Goal: Task Accomplishment & Management: Complete application form

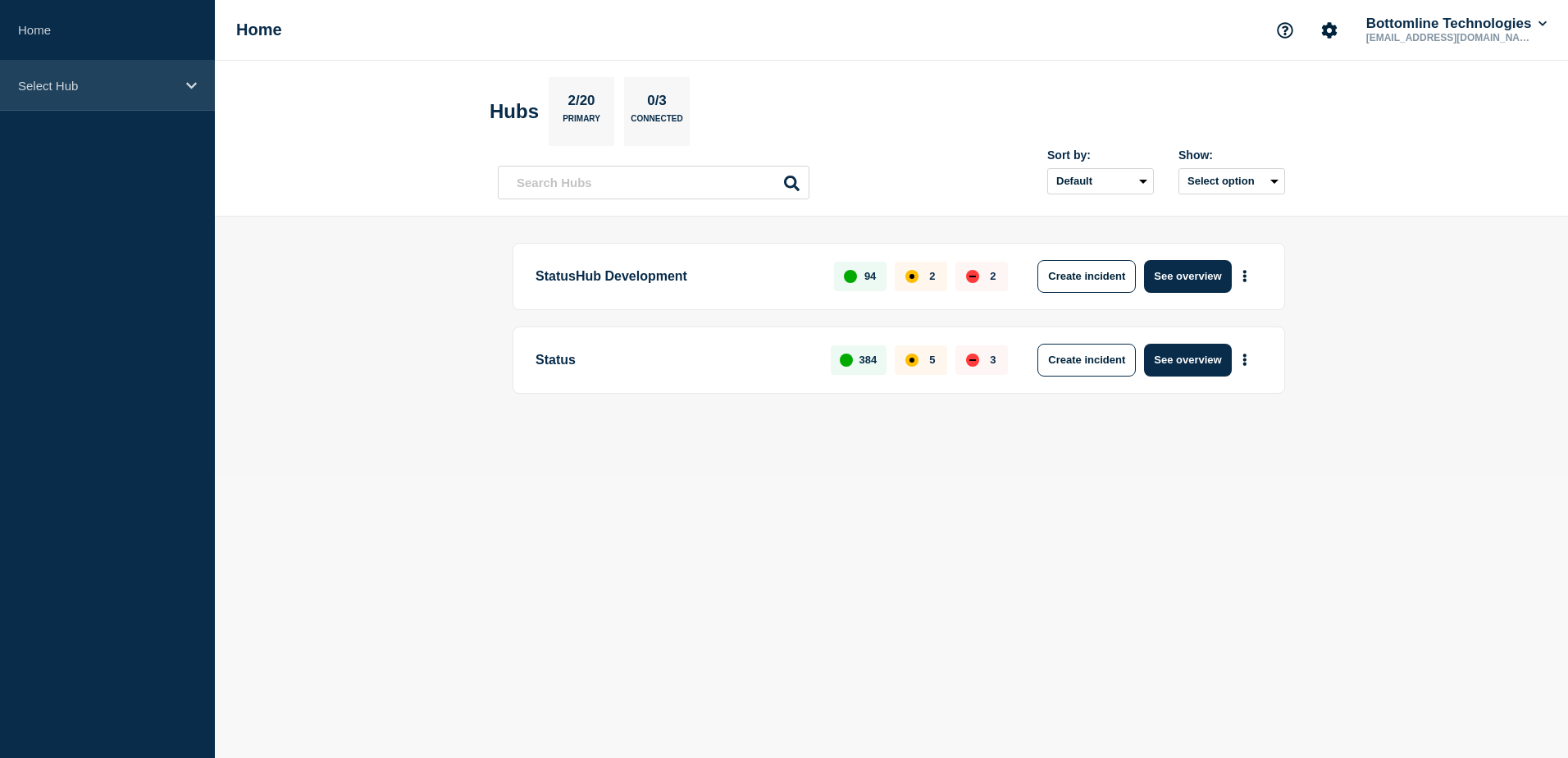
click at [153, 87] on p "Select Hub" at bounding box center [97, 85] width 157 height 14
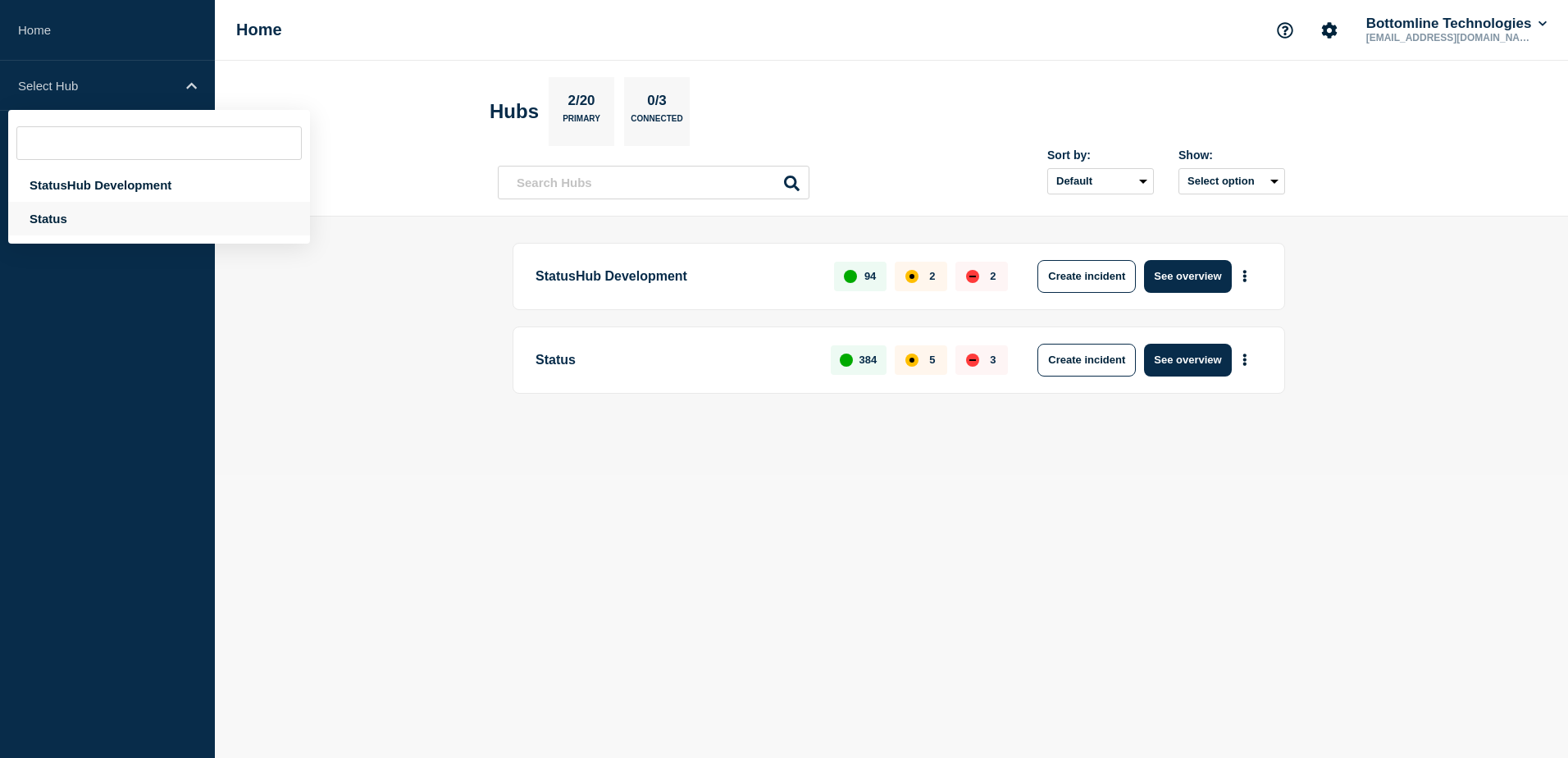
click at [85, 222] on div "Status" at bounding box center [159, 218] width 302 height 33
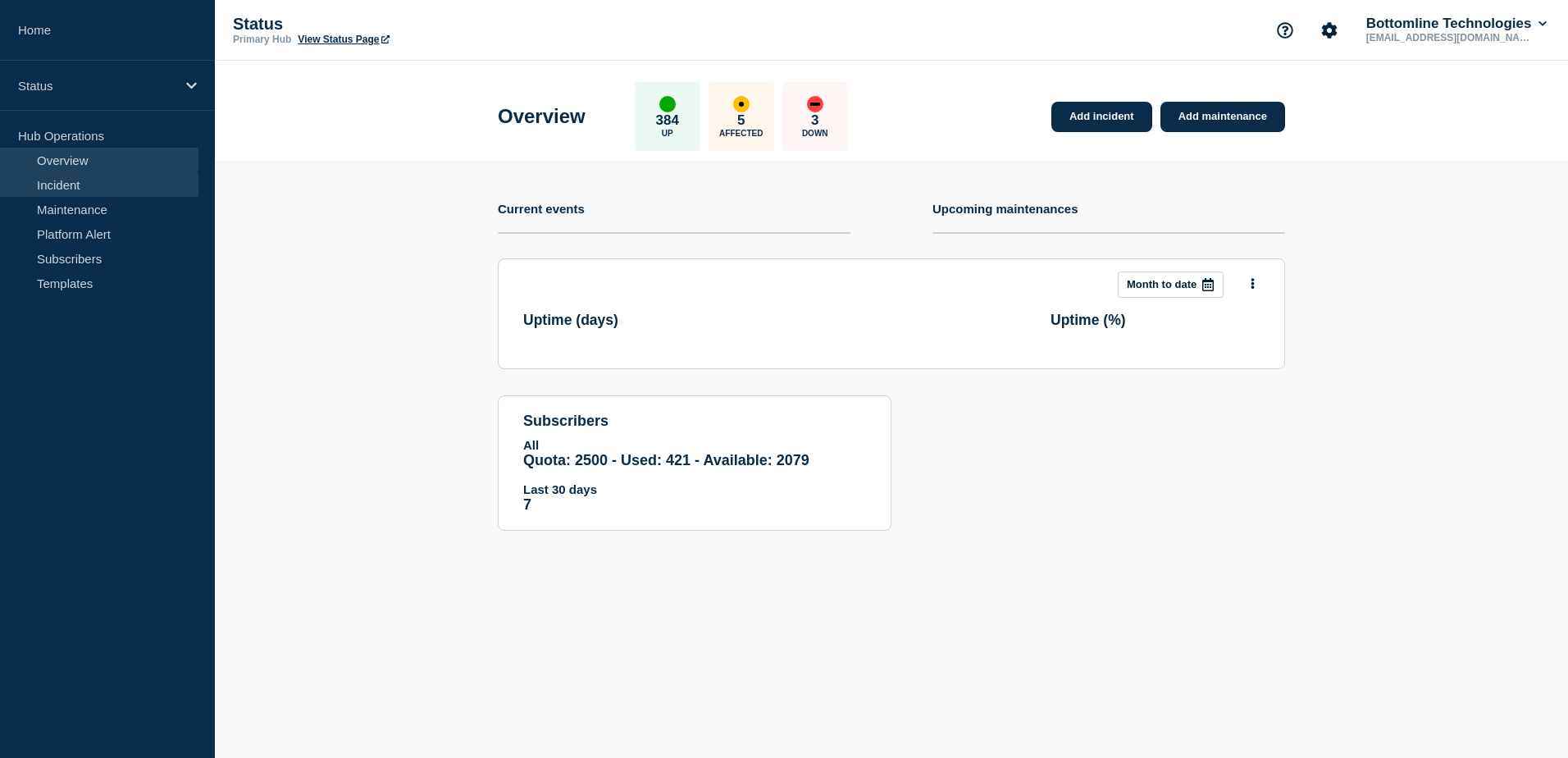
click at [110, 180] on link "Incident" at bounding box center [99, 184] width 199 height 24
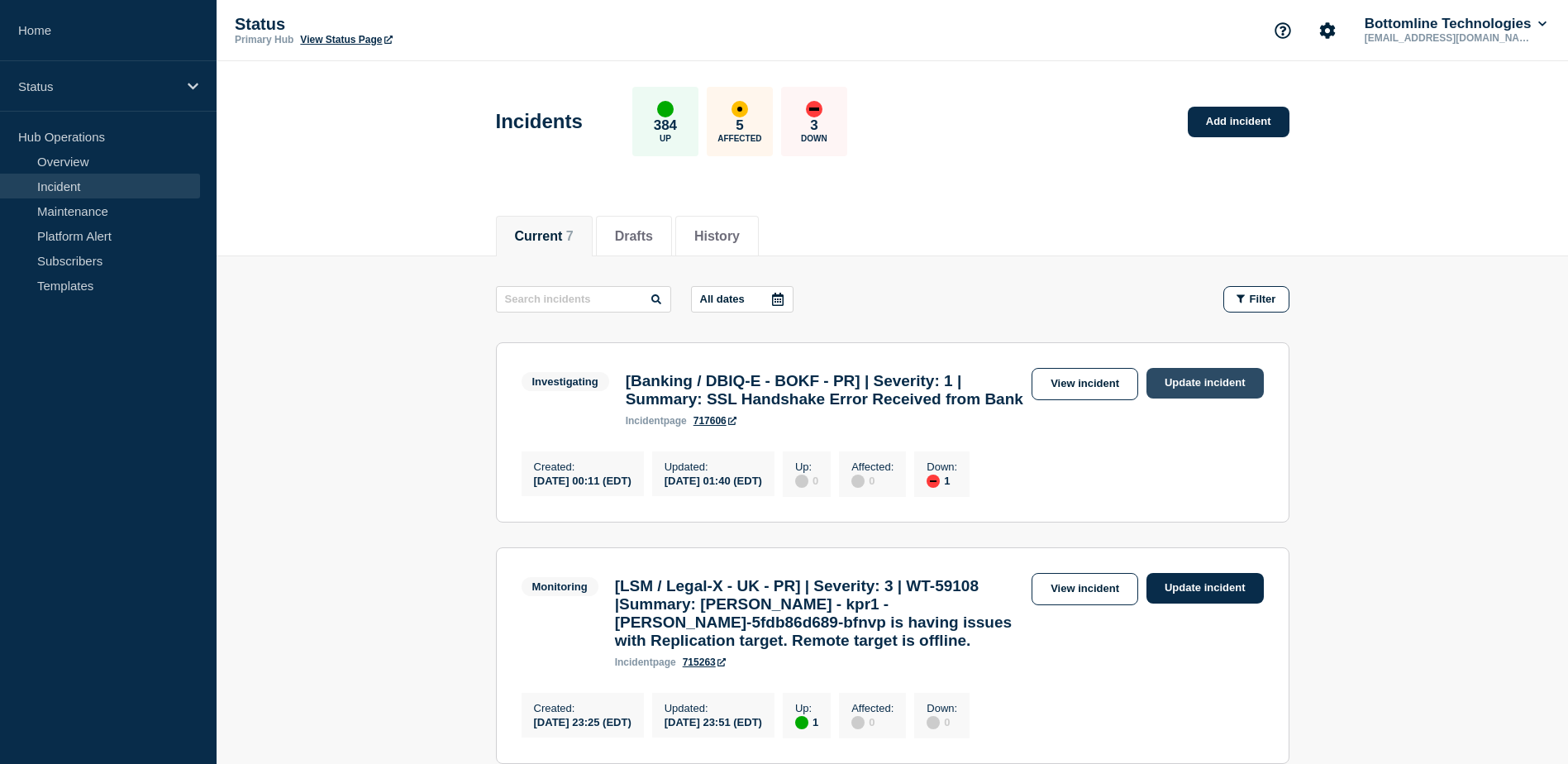
click at [1193, 385] on link "Update incident" at bounding box center [1204, 383] width 117 height 30
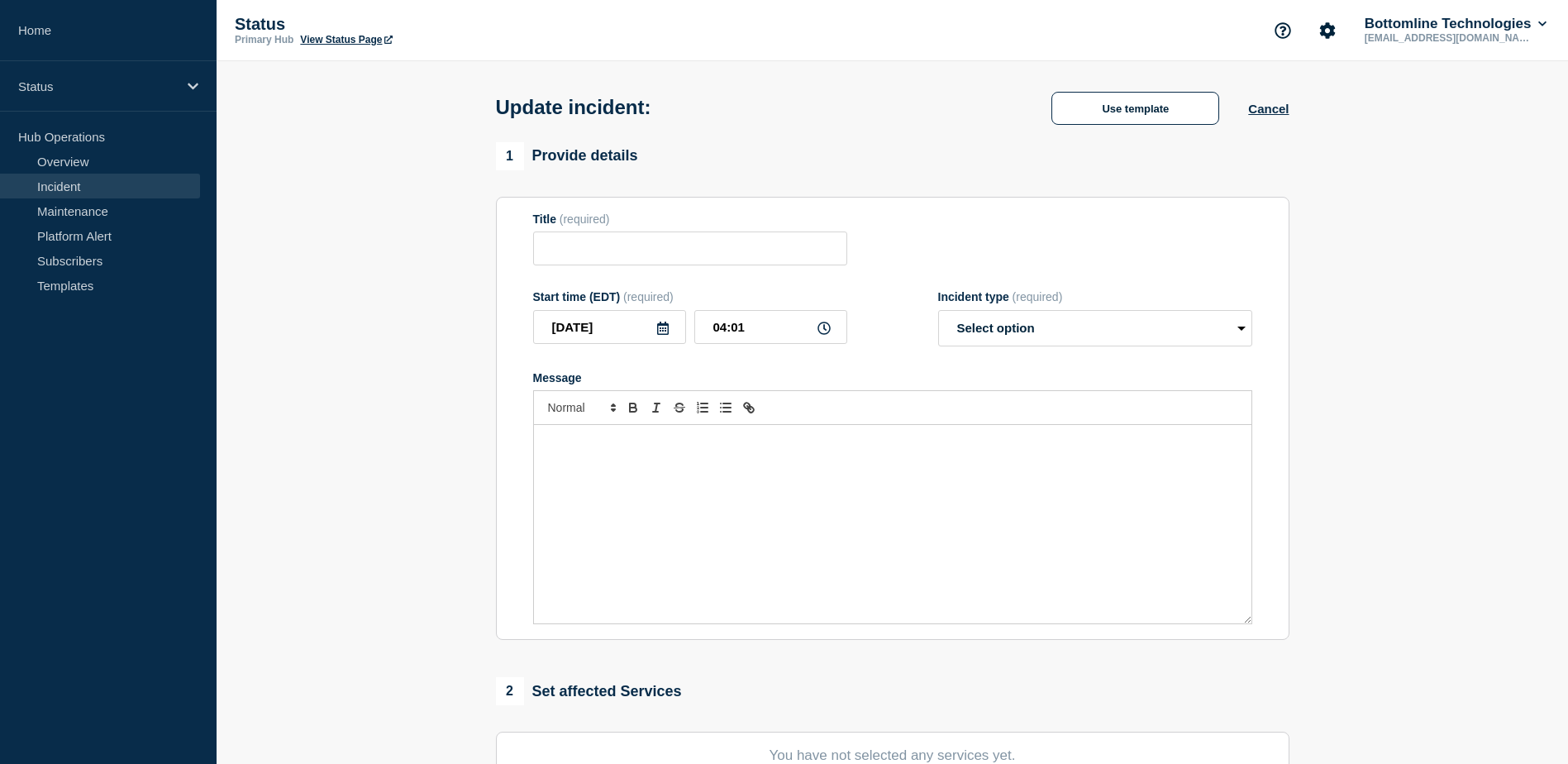
type input "[Banking / DBIQ-E - BOKF - PR] | Severity: 1 | Summary: SSL Handshake Error Rec…"
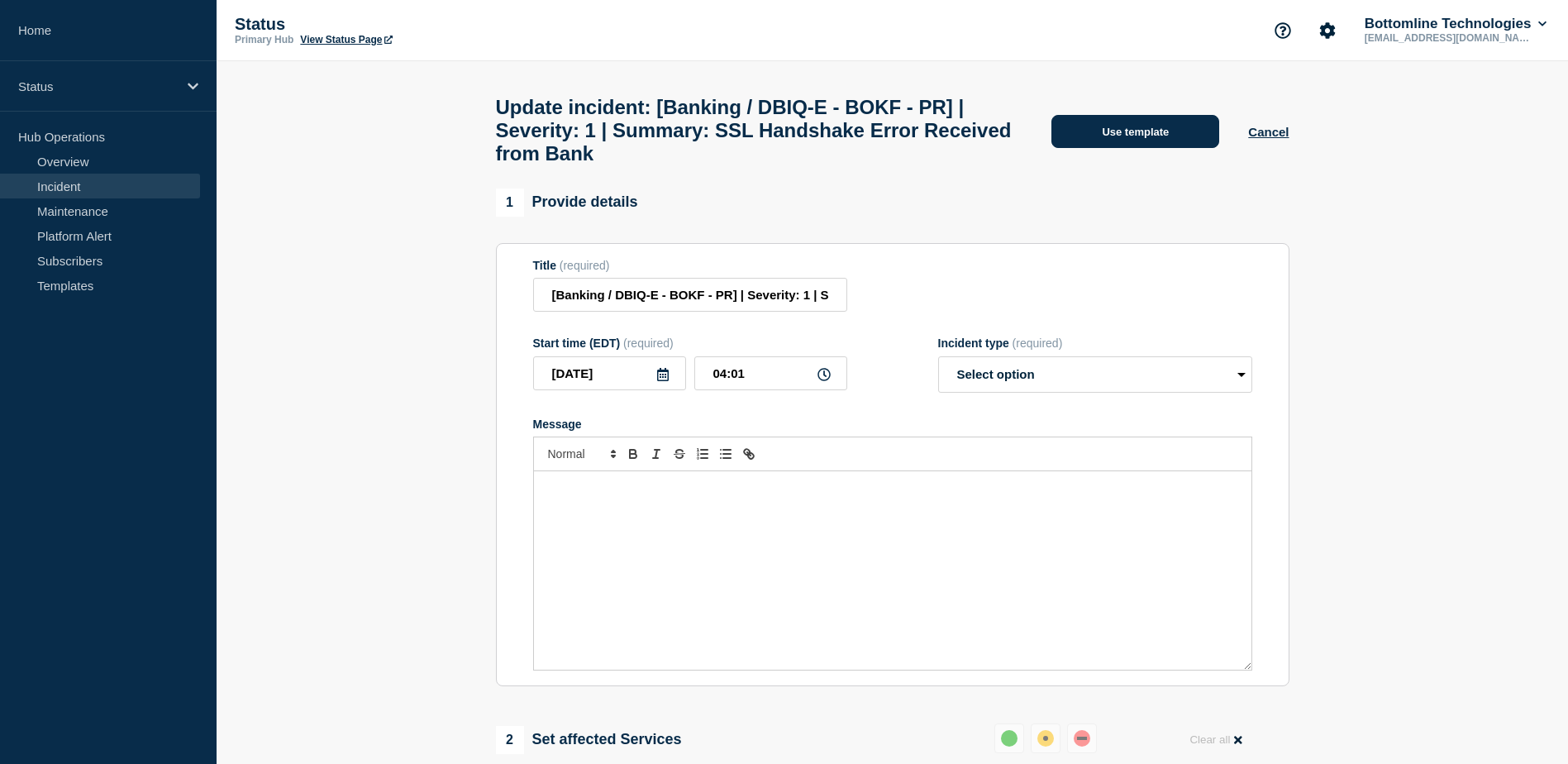
click at [1140, 142] on button "Use template" at bounding box center [1134, 131] width 168 height 33
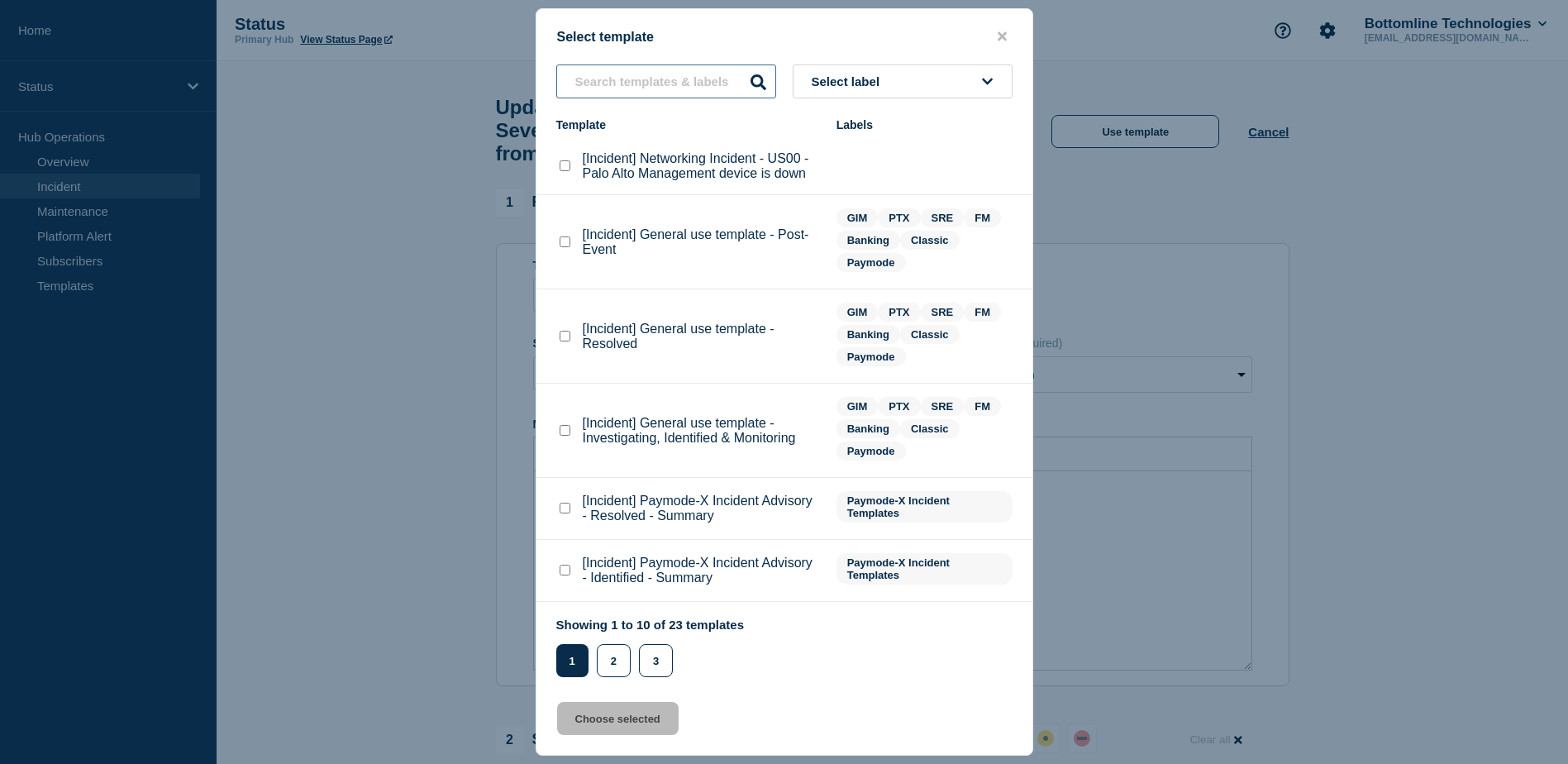
click at [698, 92] on input "text" at bounding box center [666, 82] width 220 height 34
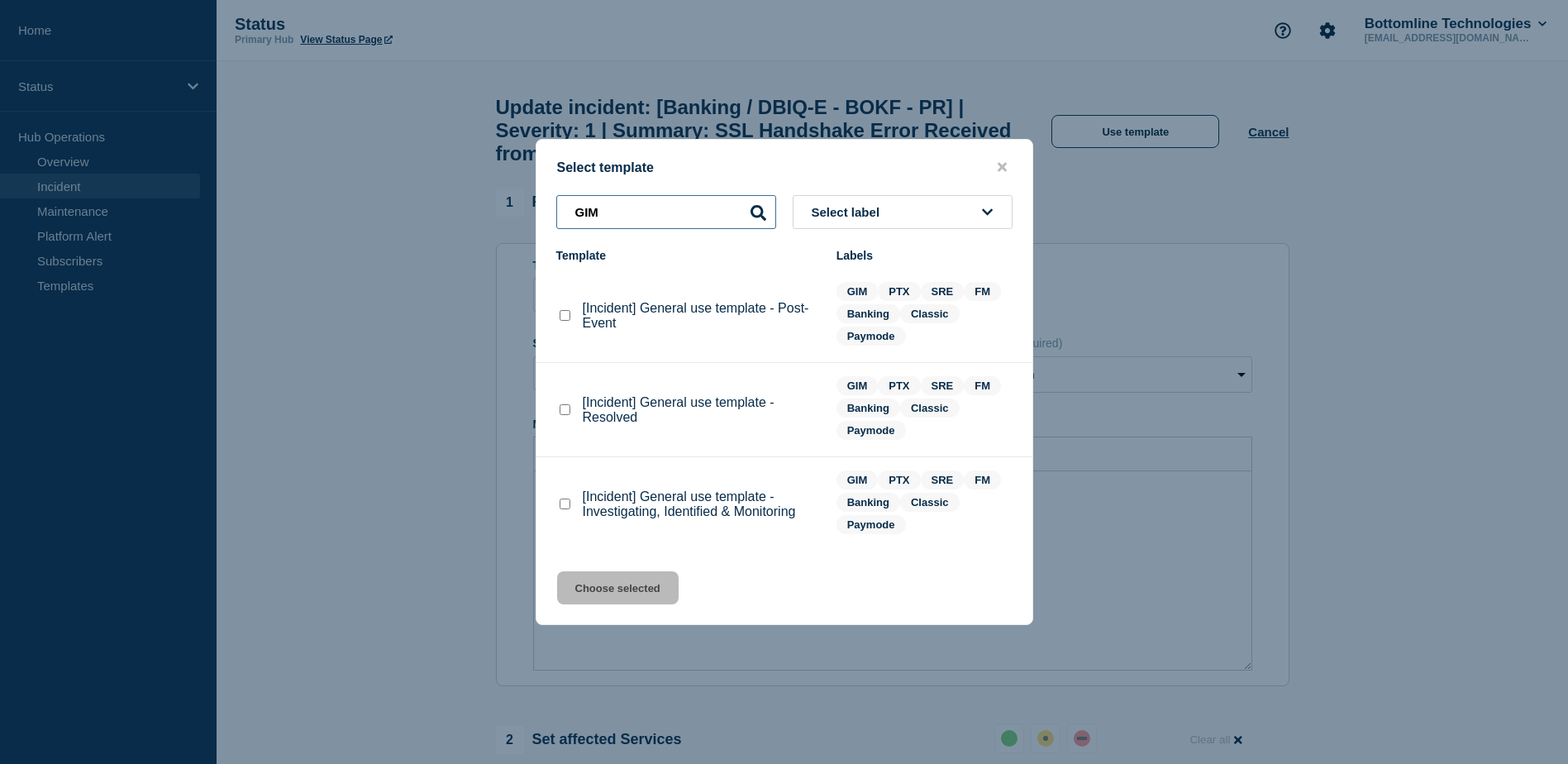
type input "GIM"
click at [568, 505] on checkbox"] "[Incident] General use template - Investigating, Identified & Monitoring checkb…" at bounding box center [564, 504] width 11 height 11
checkbox checkbox"] "true"
click at [615, 582] on button "Choose selected" at bounding box center [618, 587] width 121 height 33
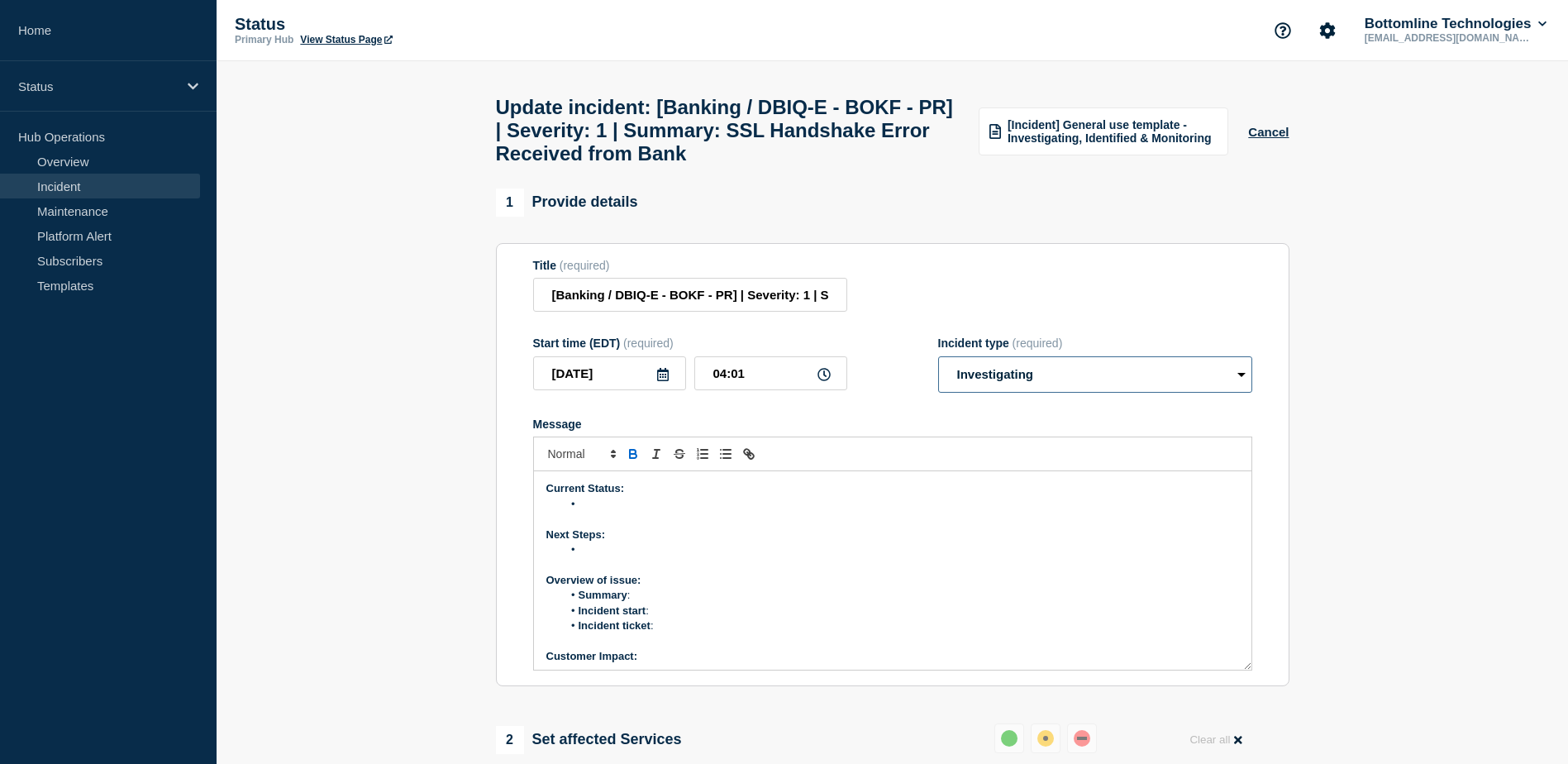
click at [1005, 387] on select "Select option Investigating Identified Monitoring Resolved" at bounding box center [1095, 374] width 314 height 36
select select "identified"
click at [938, 368] on select "Select option Investigating Identified Monitoring Resolved" at bounding box center [1095, 374] width 314 height 36
click at [617, 512] on li "Message" at bounding box center [900, 505] width 677 height 15
click at [1081, 512] on li "Received a call back from BOK confirming that a change was made on their end on…" at bounding box center [900, 505] width 677 height 15
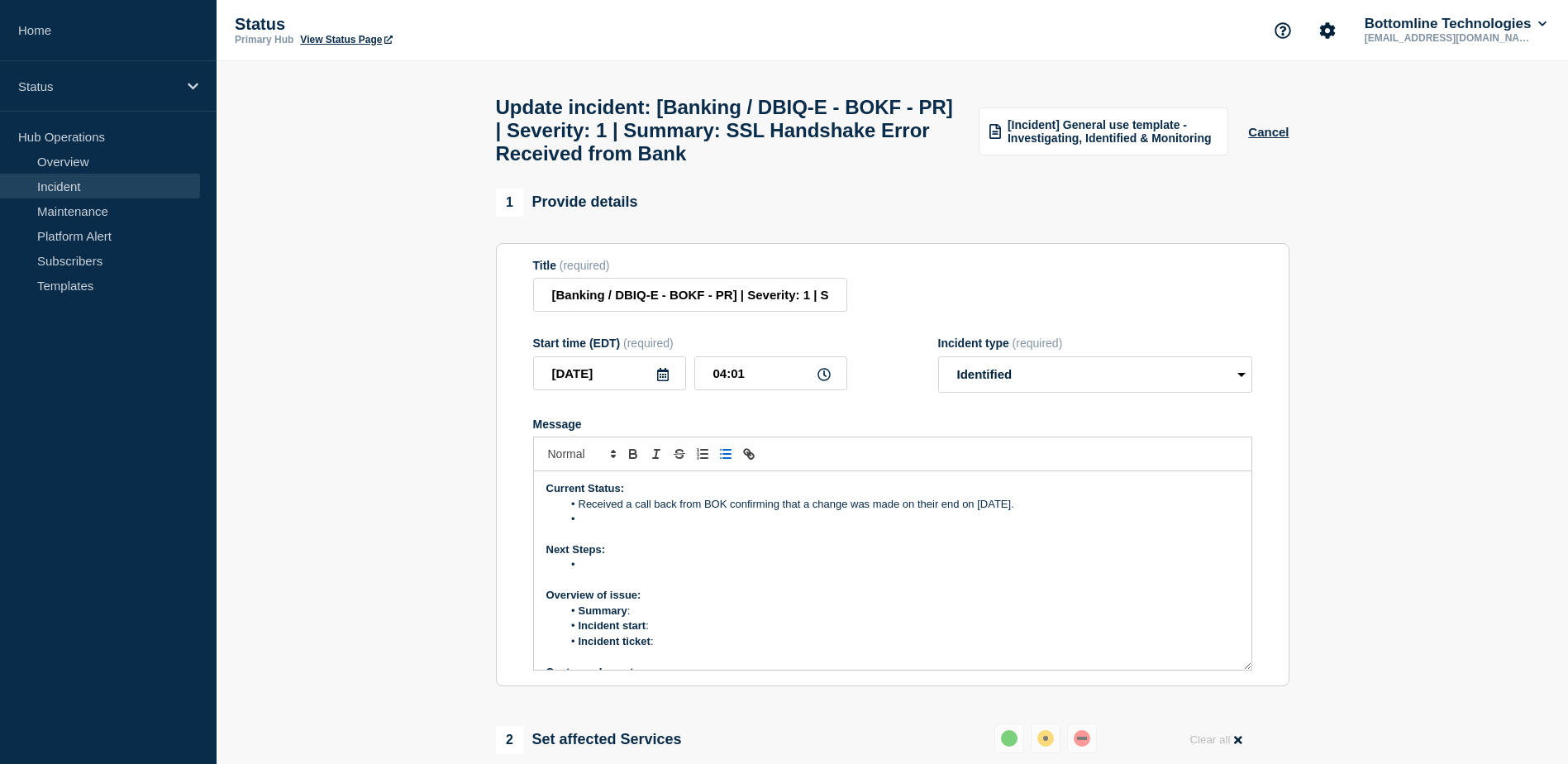
click at [593, 526] on li "Message" at bounding box center [900, 520] width 677 height 15
click at [613, 526] on li "They’ve verified that the certificate is not expired." at bounding box center [900, 520] width 677 height 15
click at [760, 526] on li "Bank have verified that the certificate is not expired." at bounding box center [900, 520] width 677 height 15
click at [598, 526] on li "Bank have verified that the certificate has not expired." at bounding box center [900, 520] width 677 height 15
drag, startPoint x: 598, startPoint y: 529, endPoint x: 626, endPoint y: 582, distance: 59.9
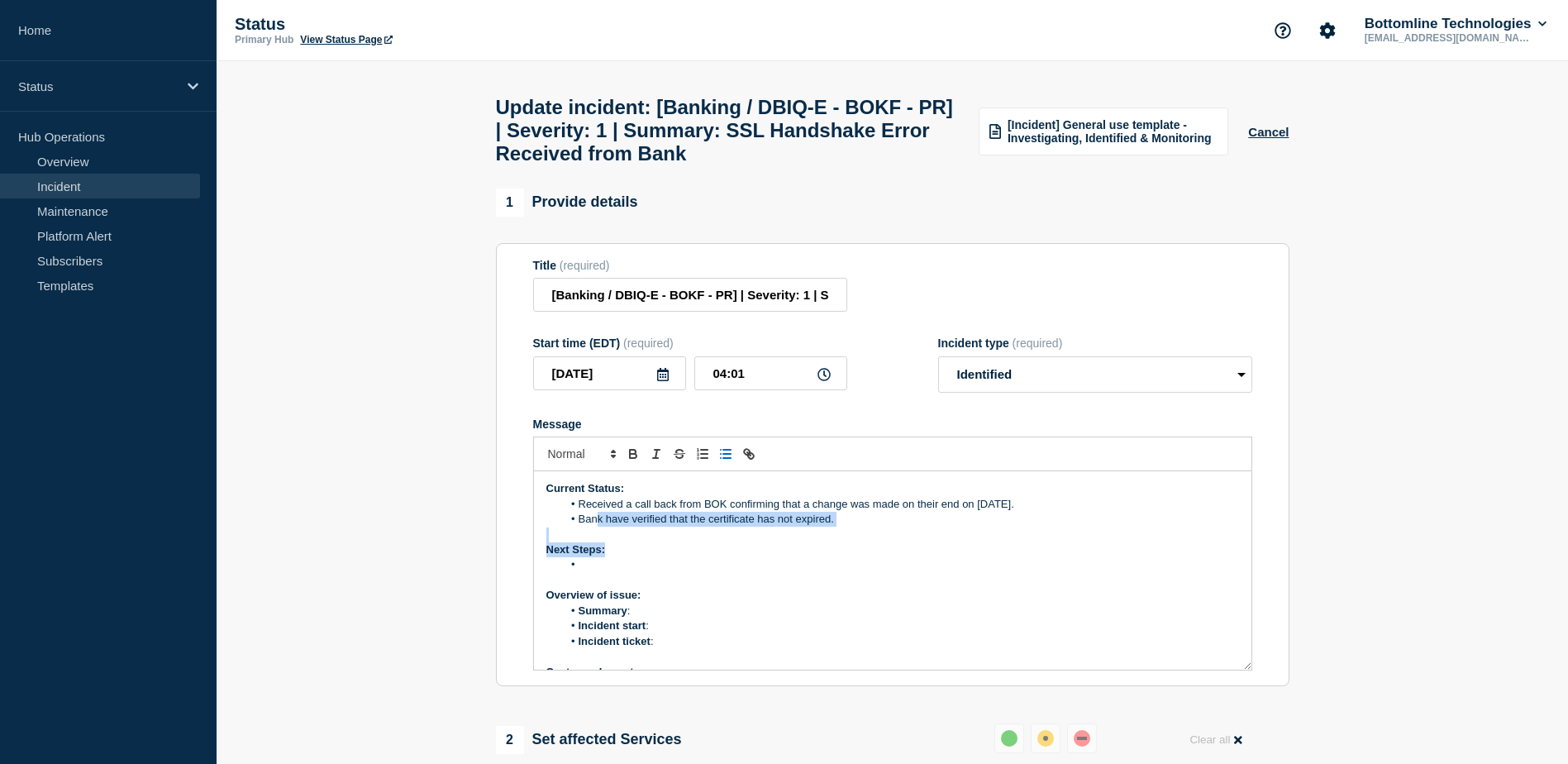
click at [626, 582] on div "Current Status: Received a call back from BOK confirming that a change was made…" at bounding box center [893, 570] width 717 height 199
click at [595, 526] on li "Bank has verified that the certificate has not expired." at bounding box center [900, 520] width 677 height 15
click at [850, 526] on li "The bank has verified that the certificate has not expired." at bounding box center [900, 520] width 677 height 15
click at [1080, 512] on li "Received a call back from BOK confirming that a change was made on their end on…" at bounding box center [900, 505] width 677 height 15
click at [595, 572] on li "Message" at bounding box center [900, 565] width 677 height 15
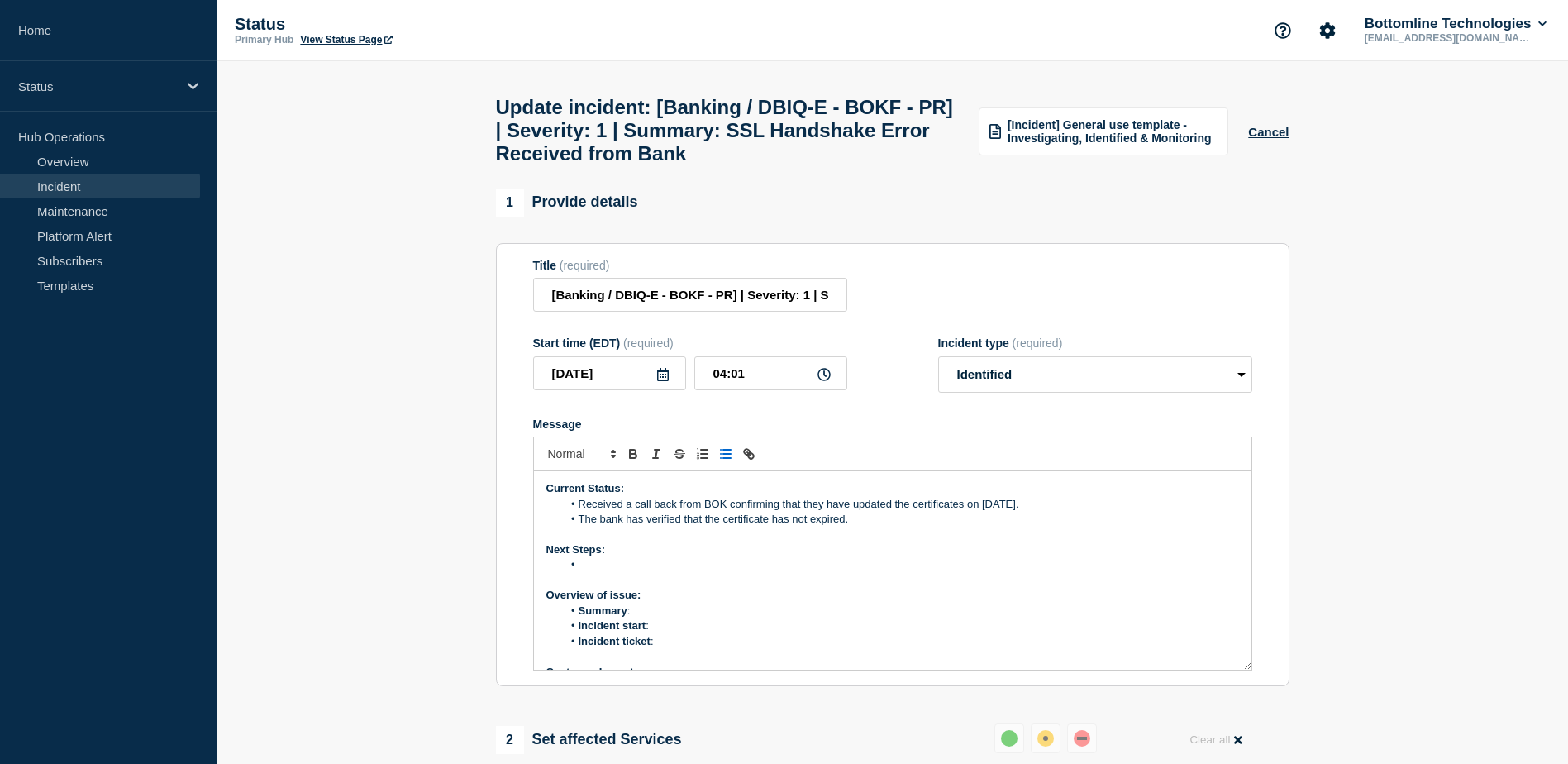
click at [611, 569] on li "Message" at bounding box center [900, 565] width 677 height 15
click at [1109, 572] on li "The bank is currently investigating further from their side to assess the impac…" at bounding box center [900, 565] width 677 height 15
click at [579, 586] on li "Message" at bounding box center [900, 580] width 677 height 15
click at [595, 572] on li "Message" at bounding box center [900, 565] width 677 height 15
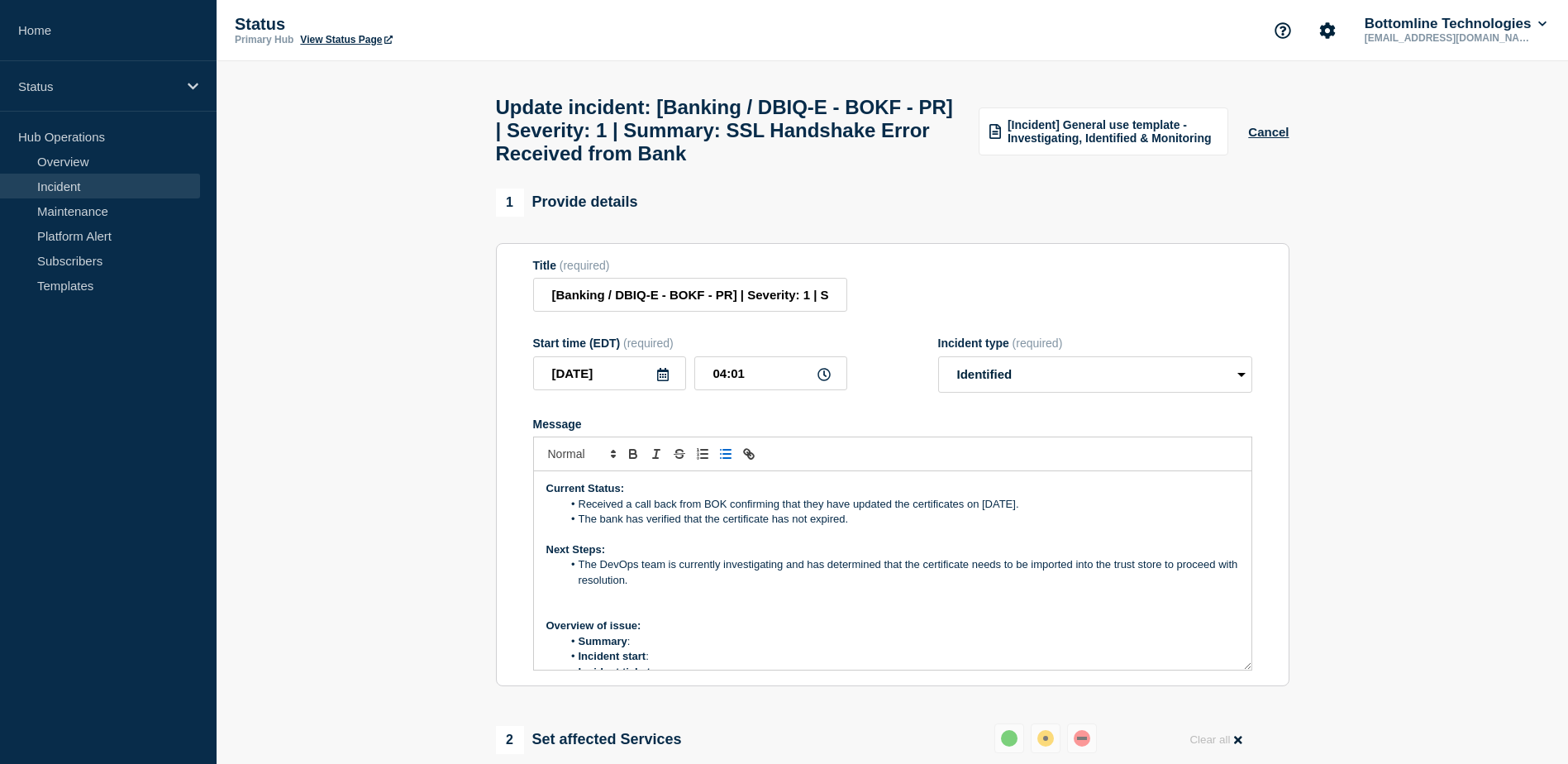
click at [653, 588] on li "The DevOps team is currently investigating and has determined that the certific…" at bounding box center [900, 573] width 677 height 30
click at [577, 603] on li "Message" at bounding box center [900, 596] width 677 height 15
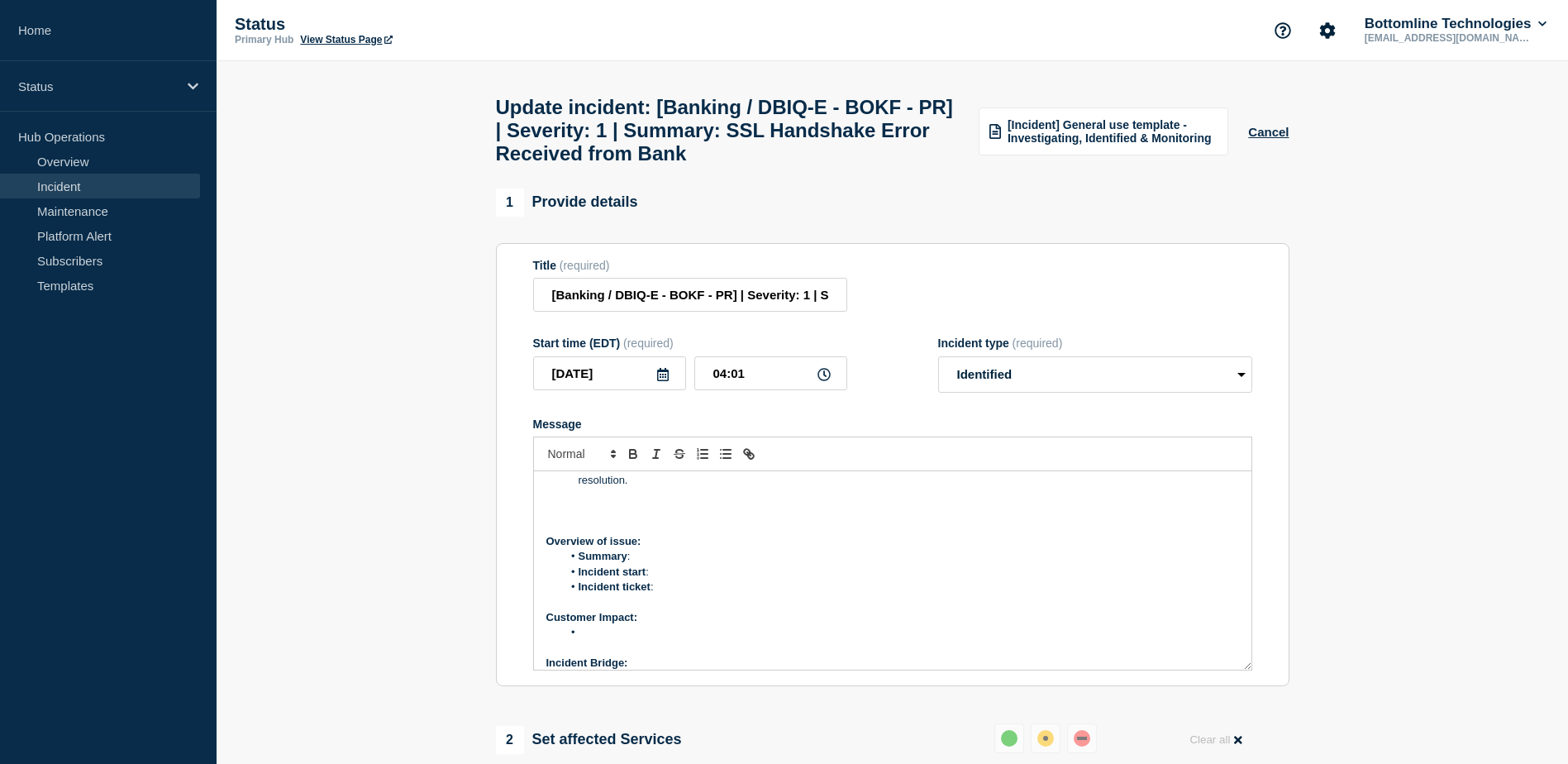
scroll to position [110, 0]
click at [639, 555] on li "Summary :" at bounding box center [900, 548] width 677 height 15
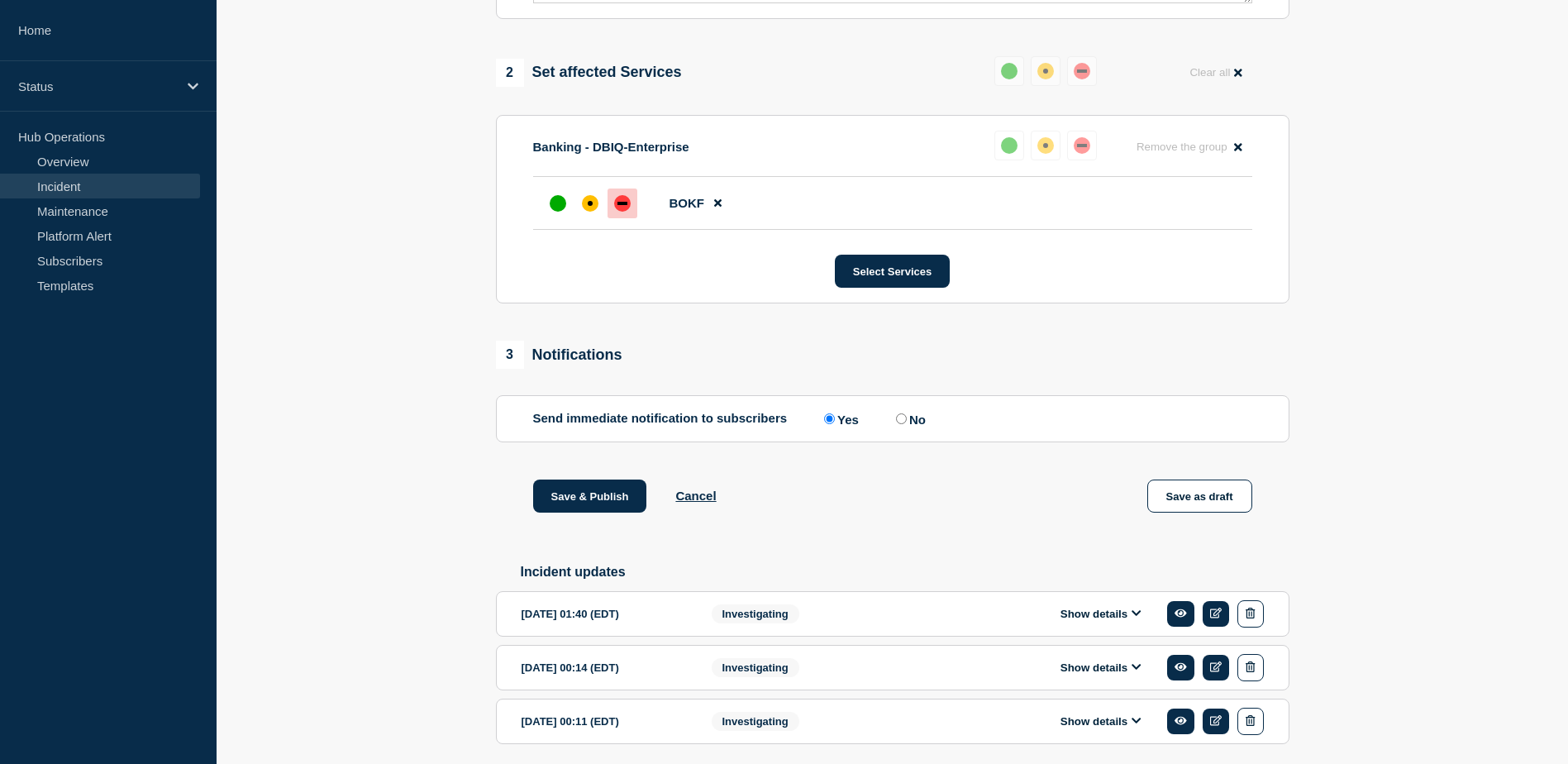
scroll to position [740, 0]
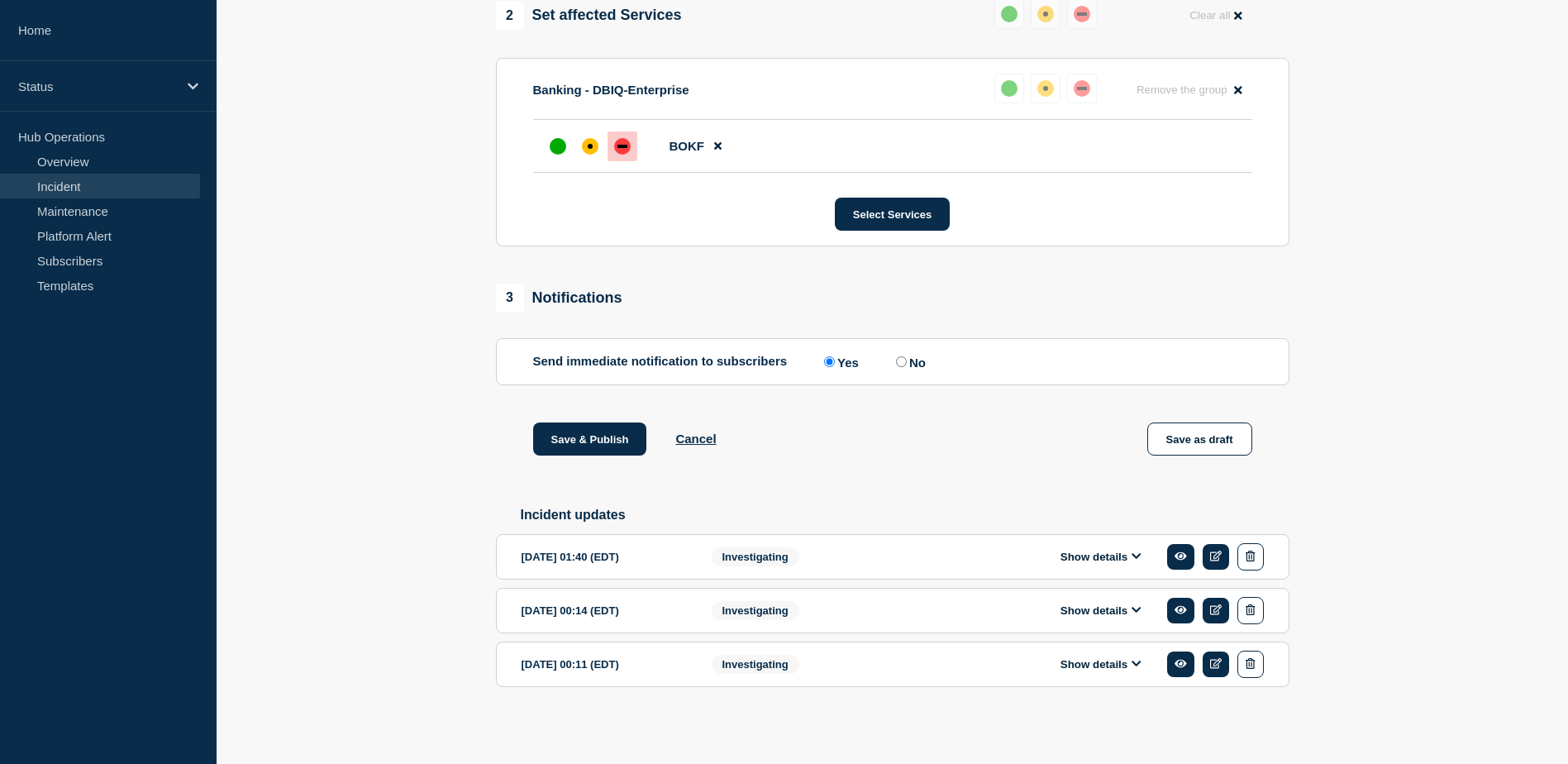
click at [1125, 555] on button "Show details" at bounding box center [1101, 557] width 91 height 14
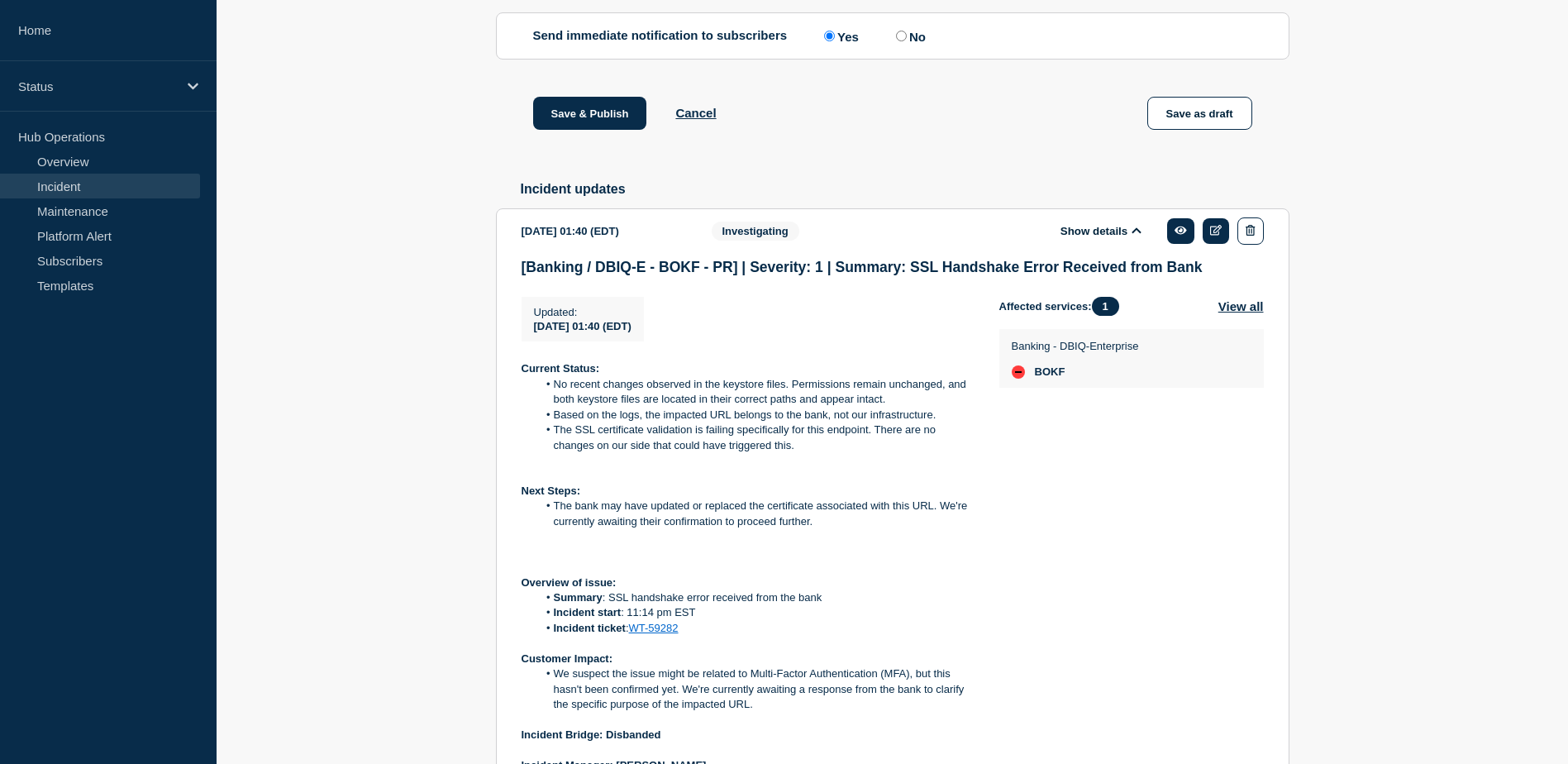
scroll to position [1053, 0]
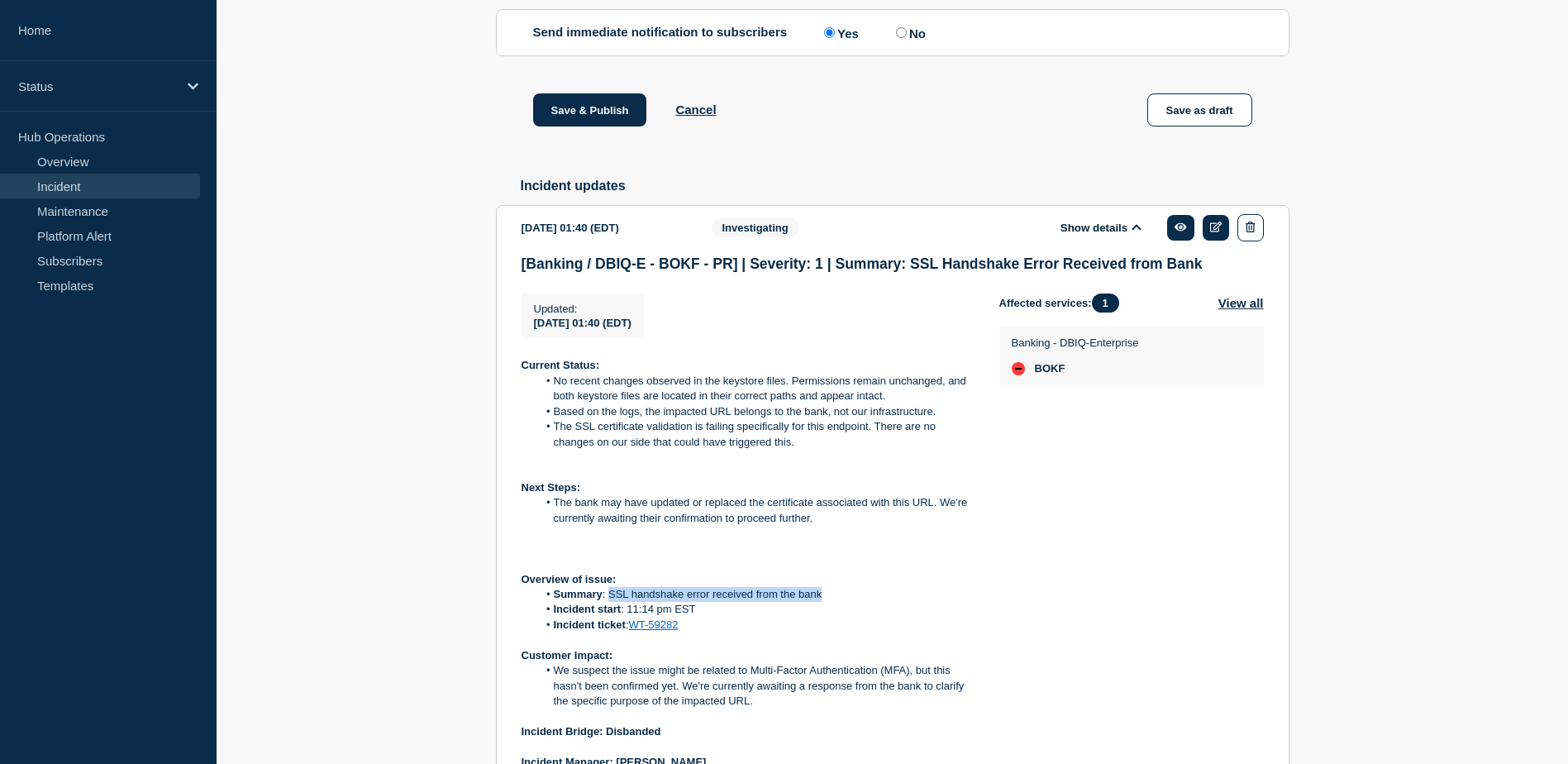
drag, startPoint x: 610, startPoint y: 611, endPoint x: 823, endPoint y: 613, distance: 213.0
click at [823, 602] on li "Summary : SSL handshake error received from the bank" at bounding box center [755, 595] width 435 height 15
copy li "SSL handshake error received from the bank"
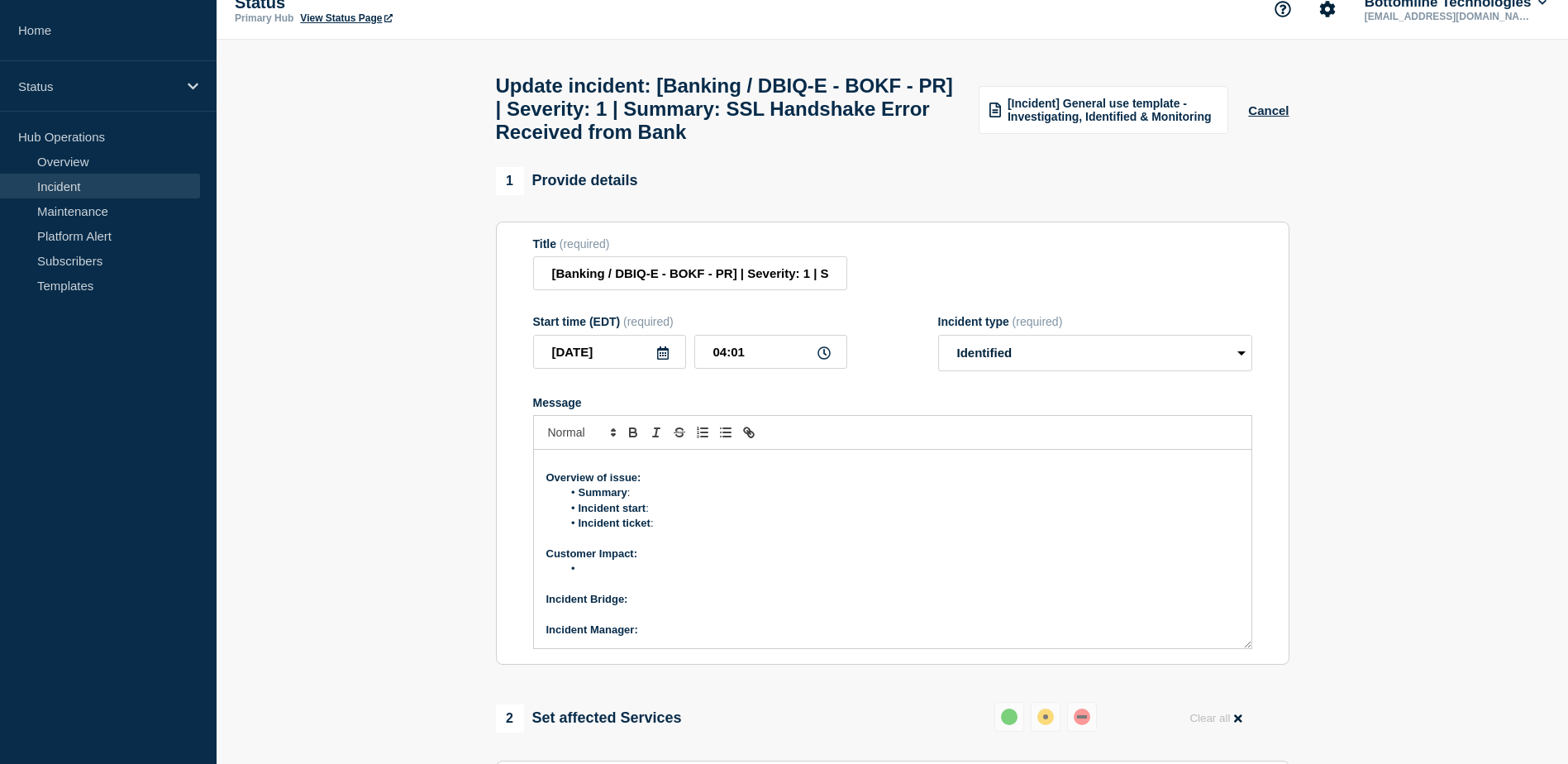
scroll to position [142, 0]
click at [639, 501] on li "Summary :" at bounding box center [900, 494] width 677 height 15
click at [659, 516] on li "Incident start :" at bounding box center [900, 510] width 677 height 15
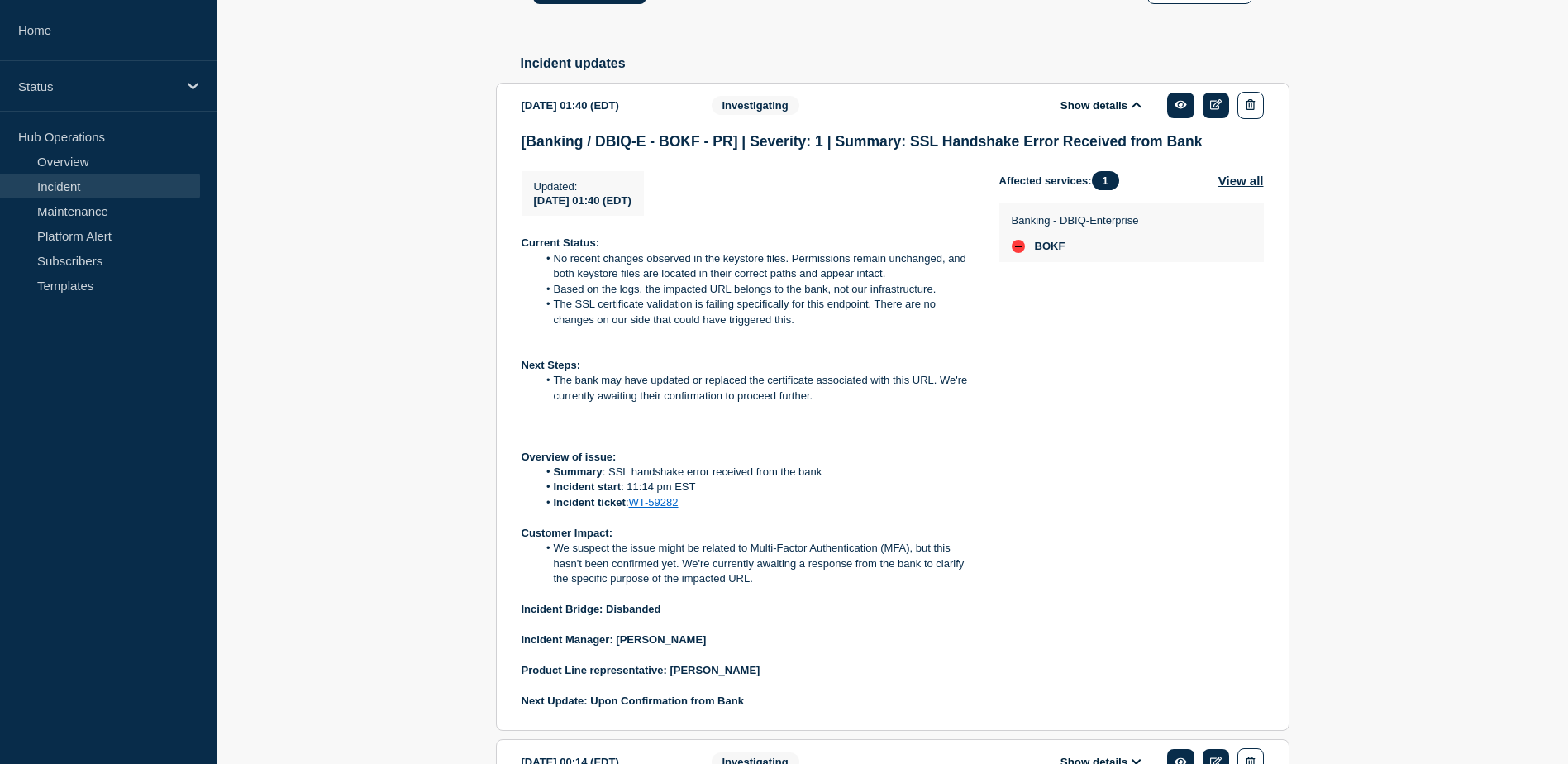
scroll to position [1184, 0]
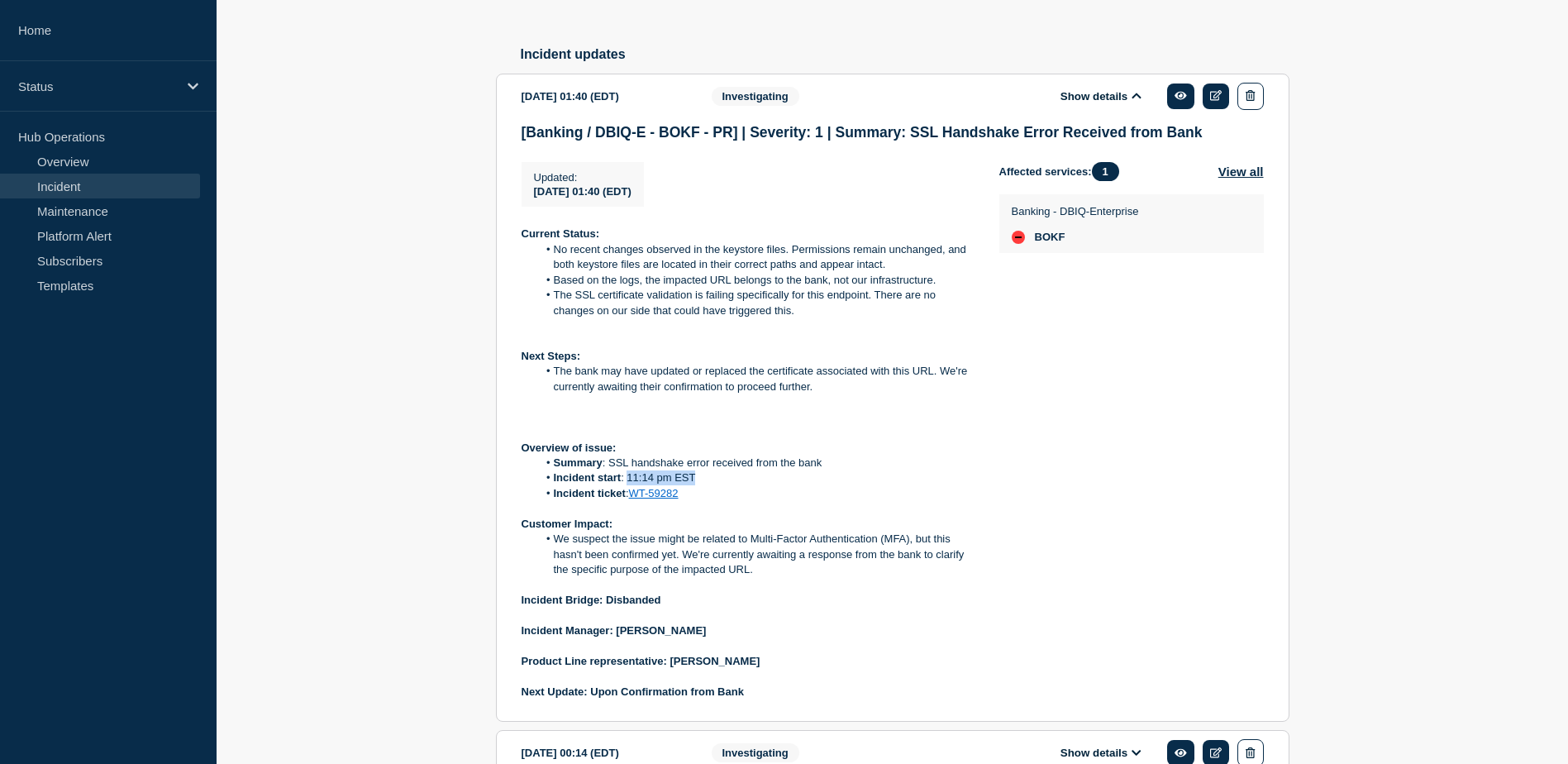
drag, startPoint x: 627, startPoint y: 494, endPoint x: 698, endPoint y: 495, distance: 71.0
click at [698, 485] on li "Incident start : 11:14 pm EST" at bounding box center [755, 478] width 435 height 15
copy li "11:14 pm EST"
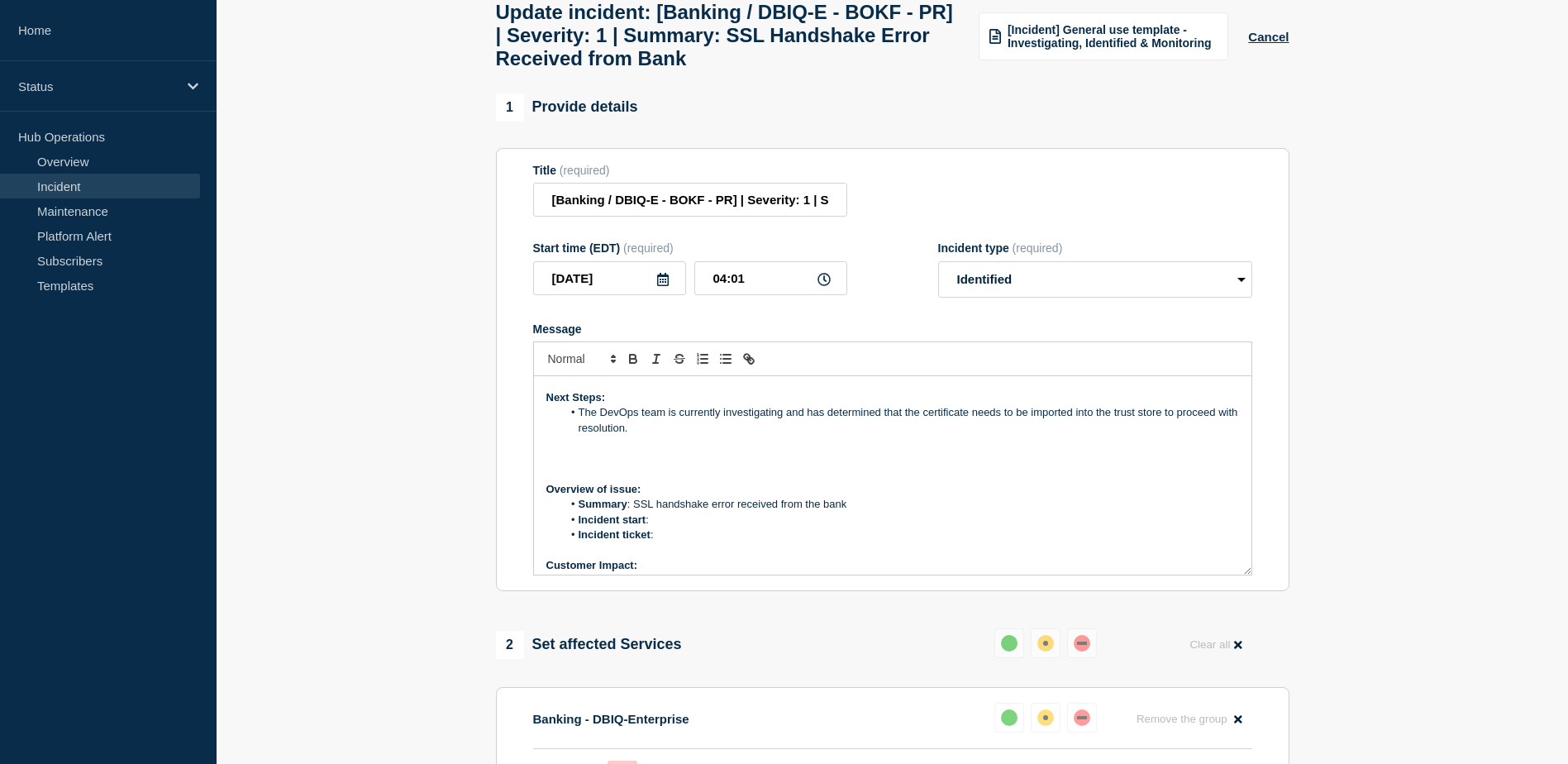
scroll to position [56, 0]
click at [663, 529] on li "Incident start :" at bounding box center [900, 521] width 677 height 15
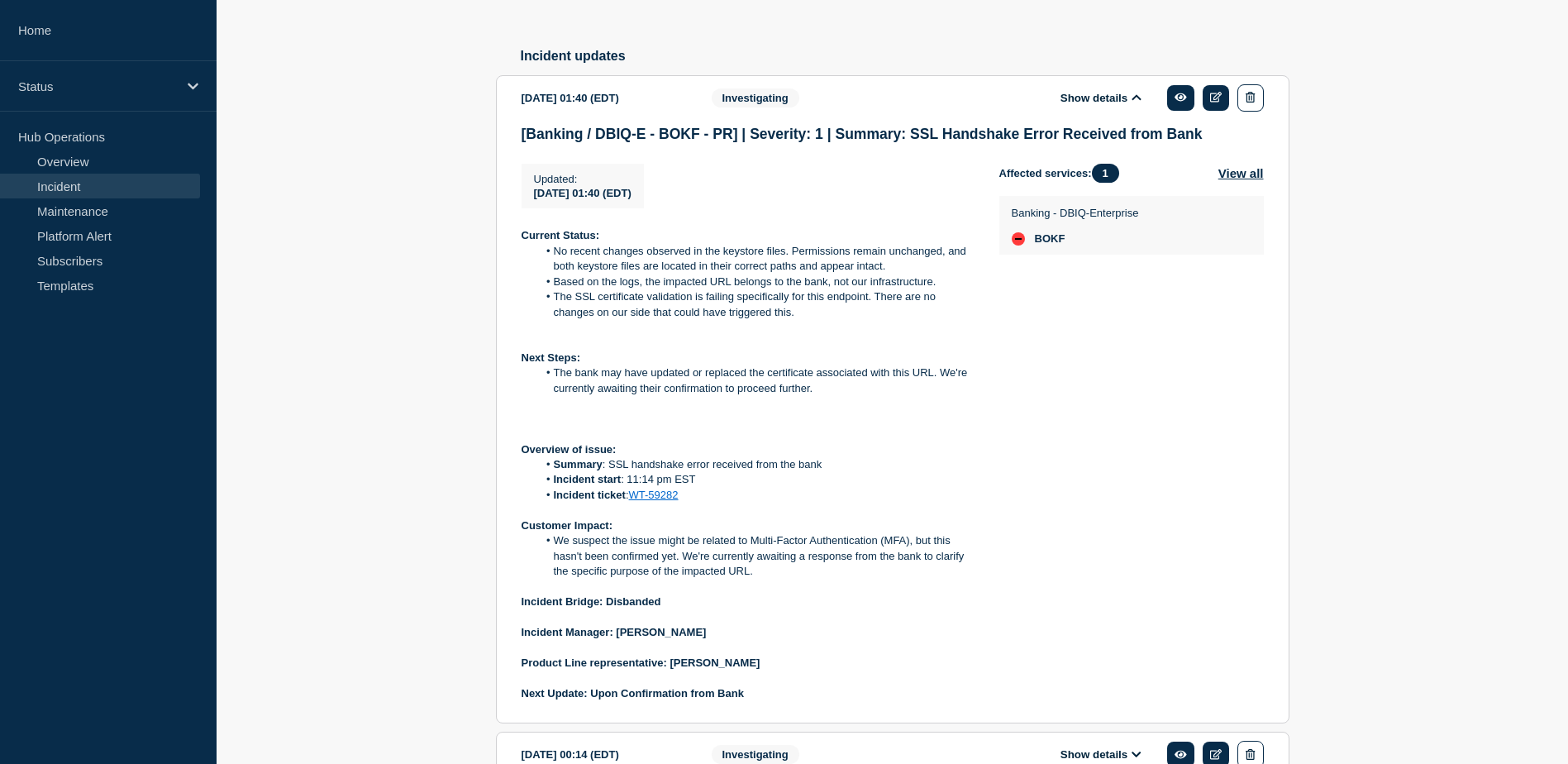
scroll to position [1203, 0]
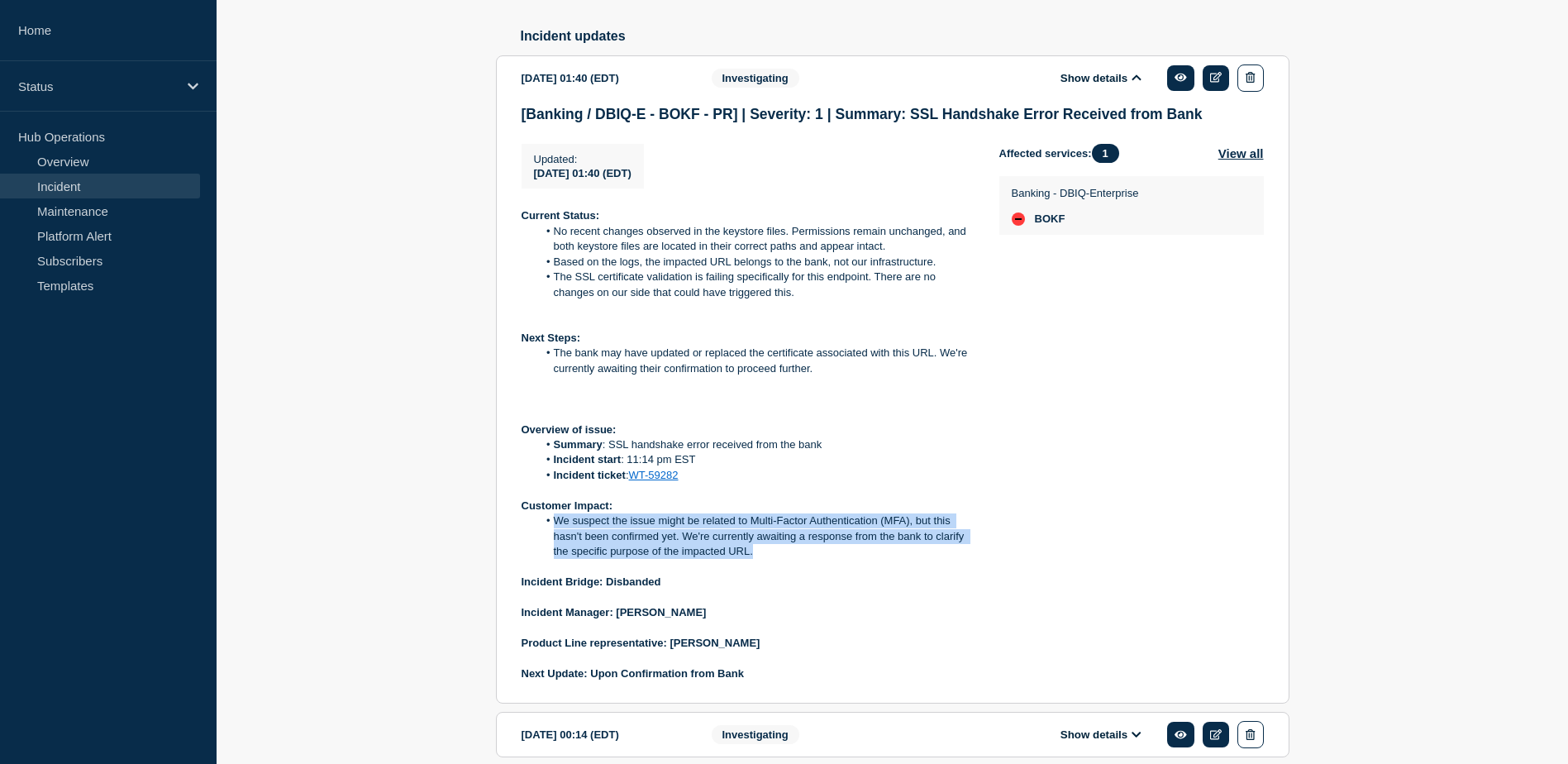
drag, startPoint x: 555, startPoint y: 539, endPoint x: 760, endPoint y: 572, distance: 207.6
click at [760, 558] on li "We suspect the issue might be related to Multi-Factor Authentication (MFA), but…" at bounding box center [755, 537] width 435 height 45
copy li "We suspect the issue might be related to Multi-Factor Authentication (MFA), but…"
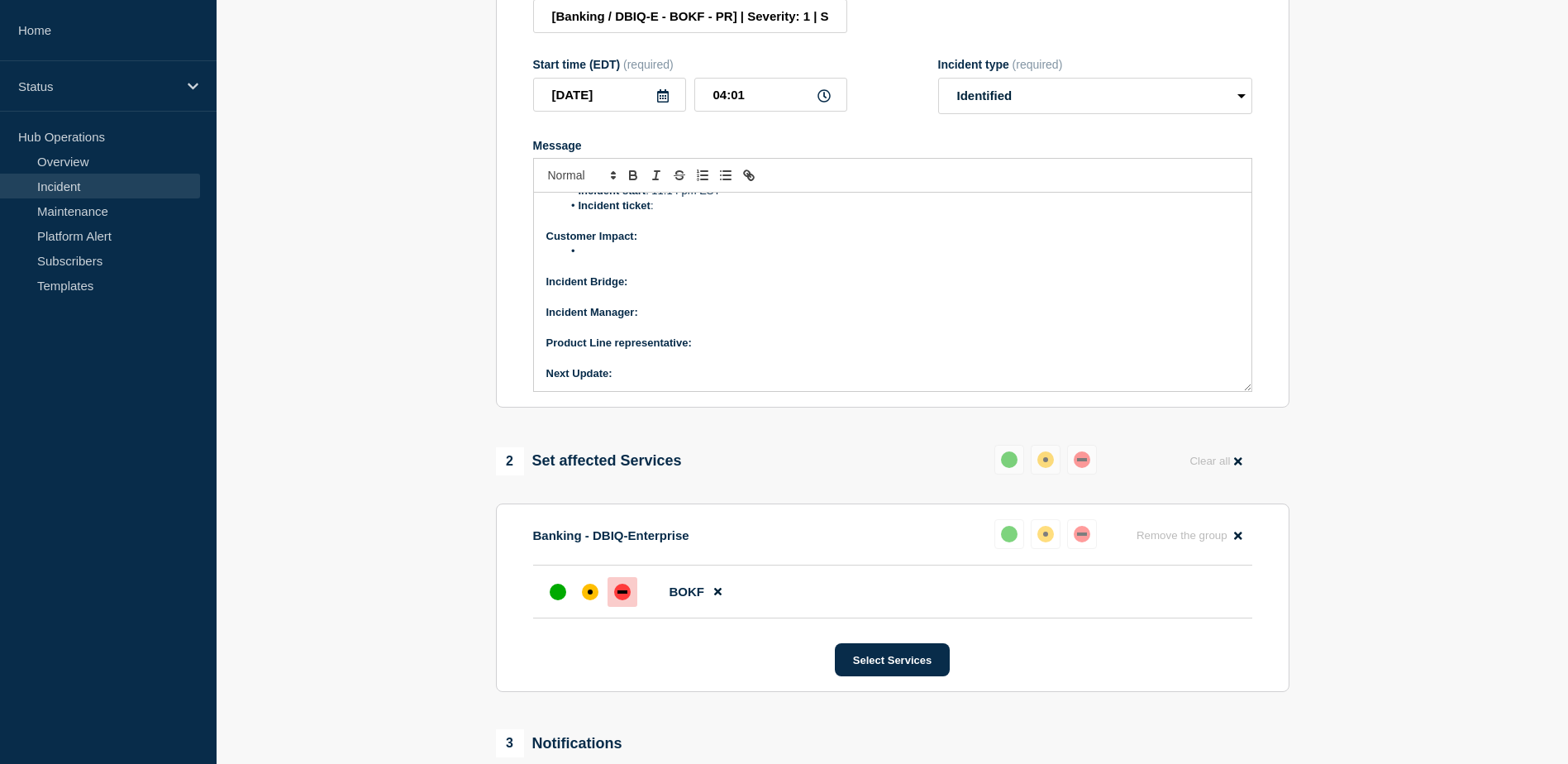
scroll to position [278, 0]
click at [610, 259] on li "Message" at bounding box center [900, 253] width 677 height 15
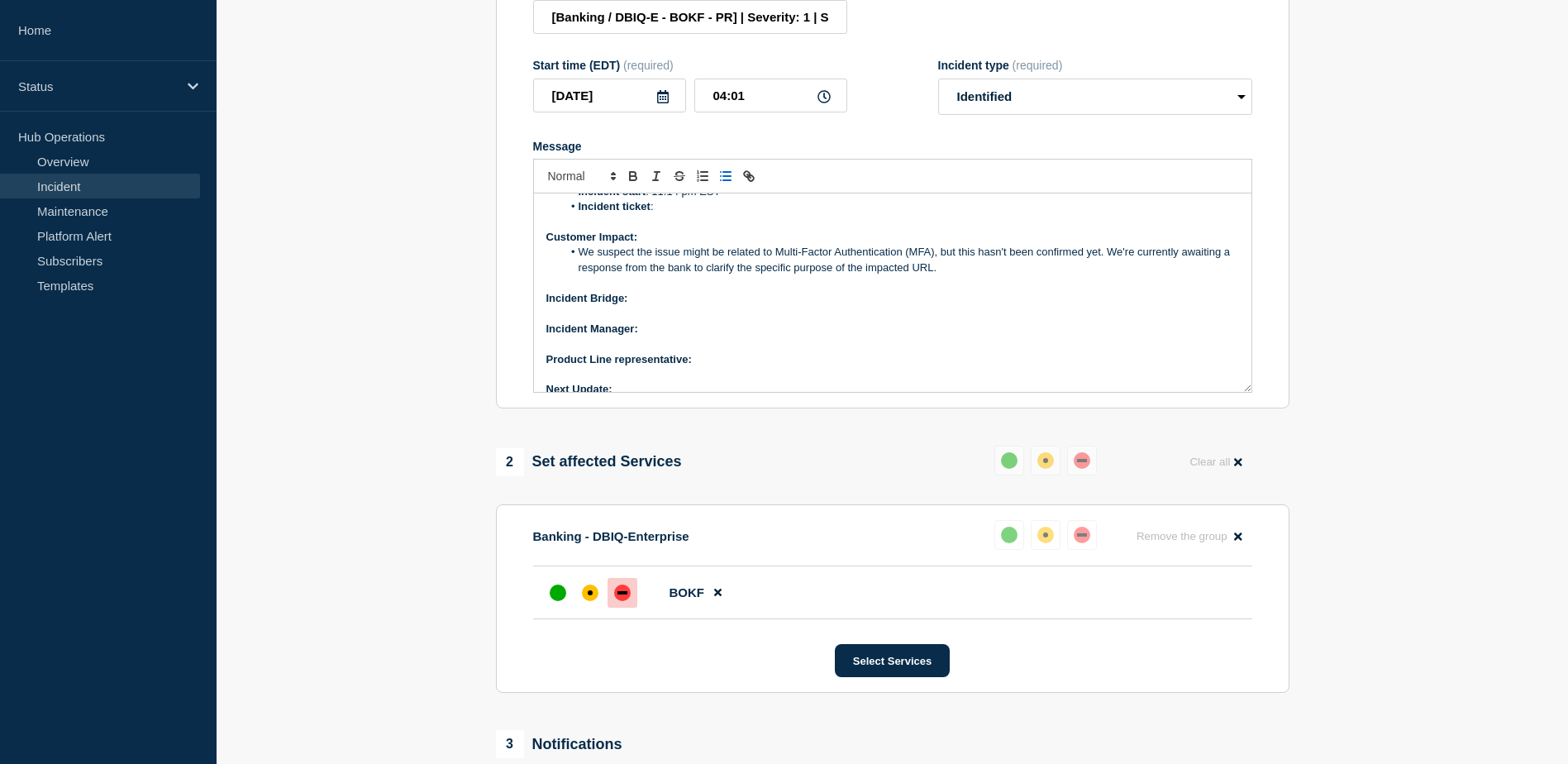
click at [594, 264] on li "We suspect the issue might be related to Multi-Factor Authentication (MFA), but…" at bounding box center [900, 260] width 677 height 30
click at [673, 306] on p "Incident Bridge:" at bounding box center [893, 298] width 692 height 15
click at [680, 336] on p "Incident Manager:" at bounding box center [893, 329] width 692 height 15
click at [719, 367] on p "Product Line representative:" at bounding box center [893, 360] width 692 height 15
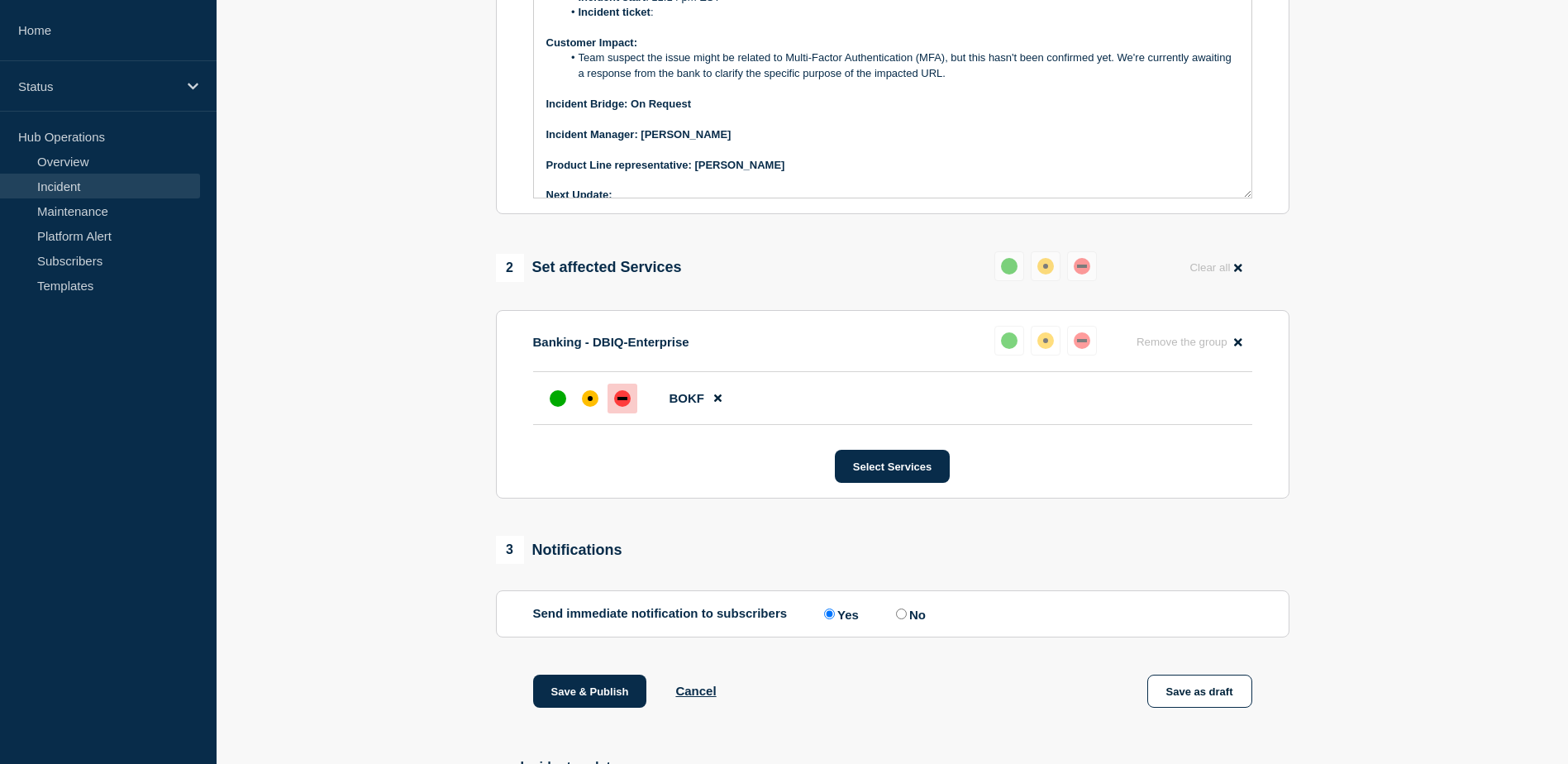
scroll to position [218, 0]
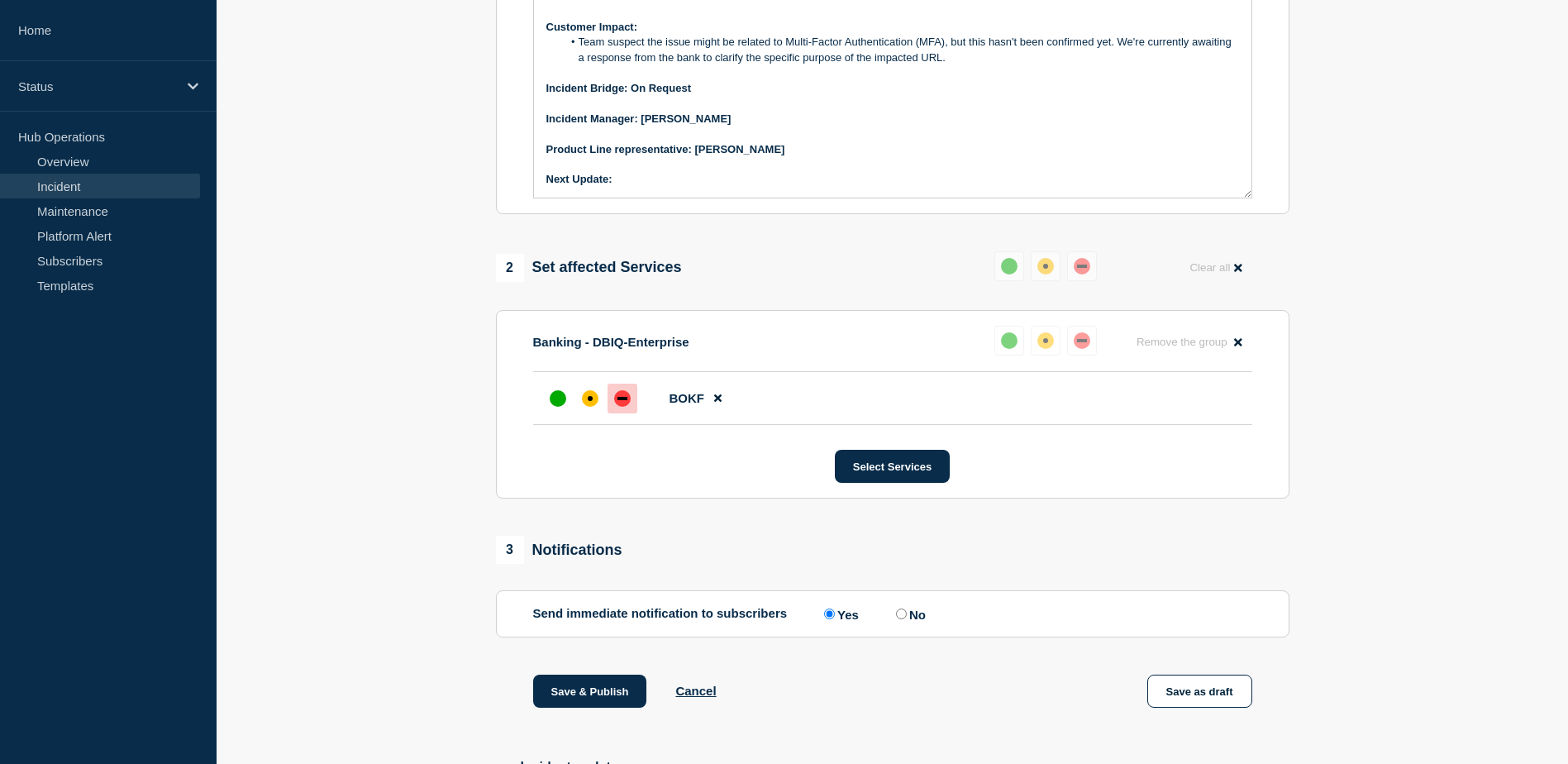
click at [634, 187] on p "Next Update:" at bounding box center [893, 179] width 692 height 15
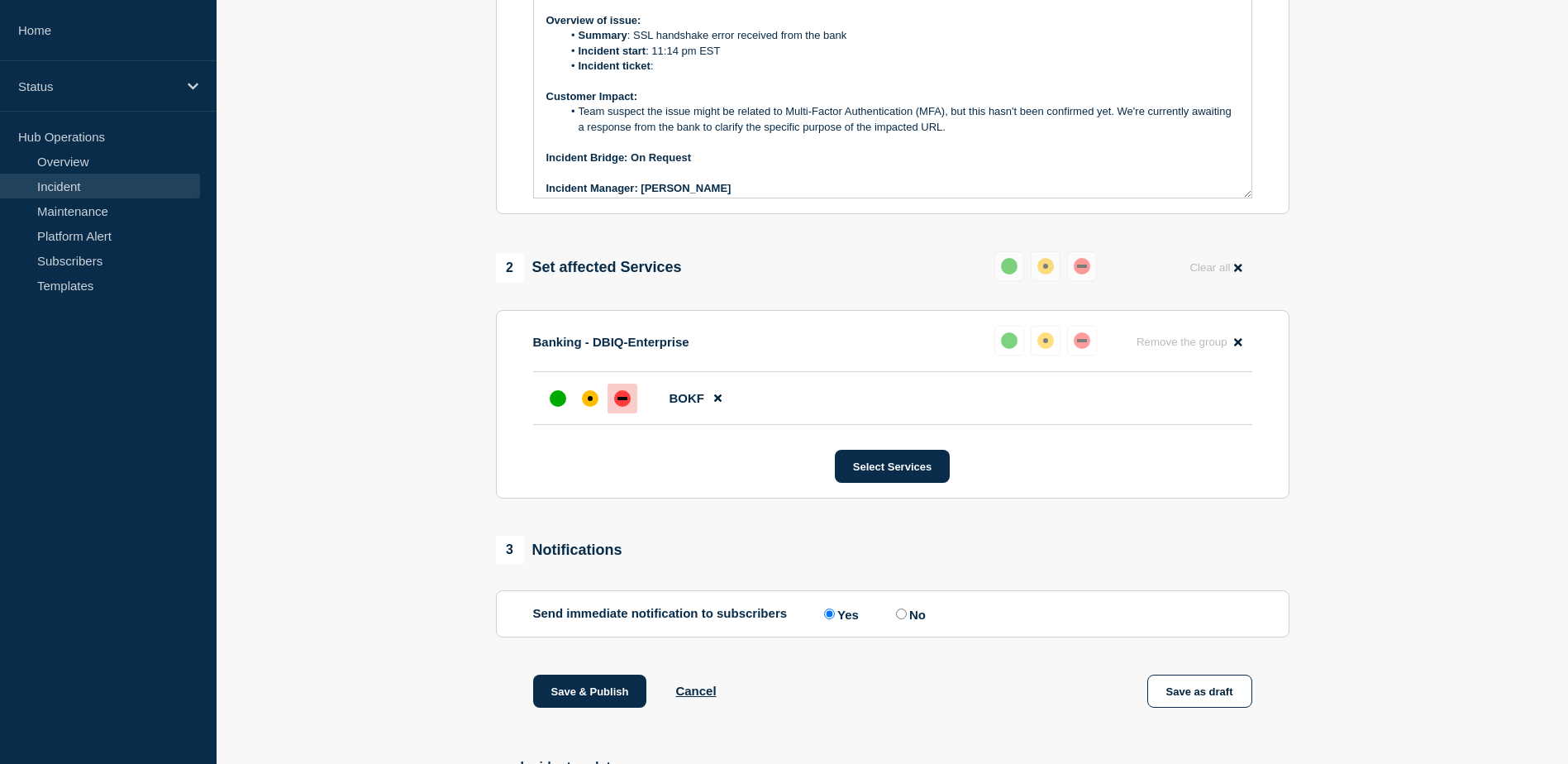
scroll to position [150, 0]
click at [595, 122] on li "Team suspect the issue might be related to Multi-Factor Authentication (MFA), b…" at bounding box center [900, 119] width 677 height 30
click at [589, 121] on li "Team suspects the issue might be related to Multi-Factor Authentication (MFA), …" at bounding box center [900, 119] width 677 height 30
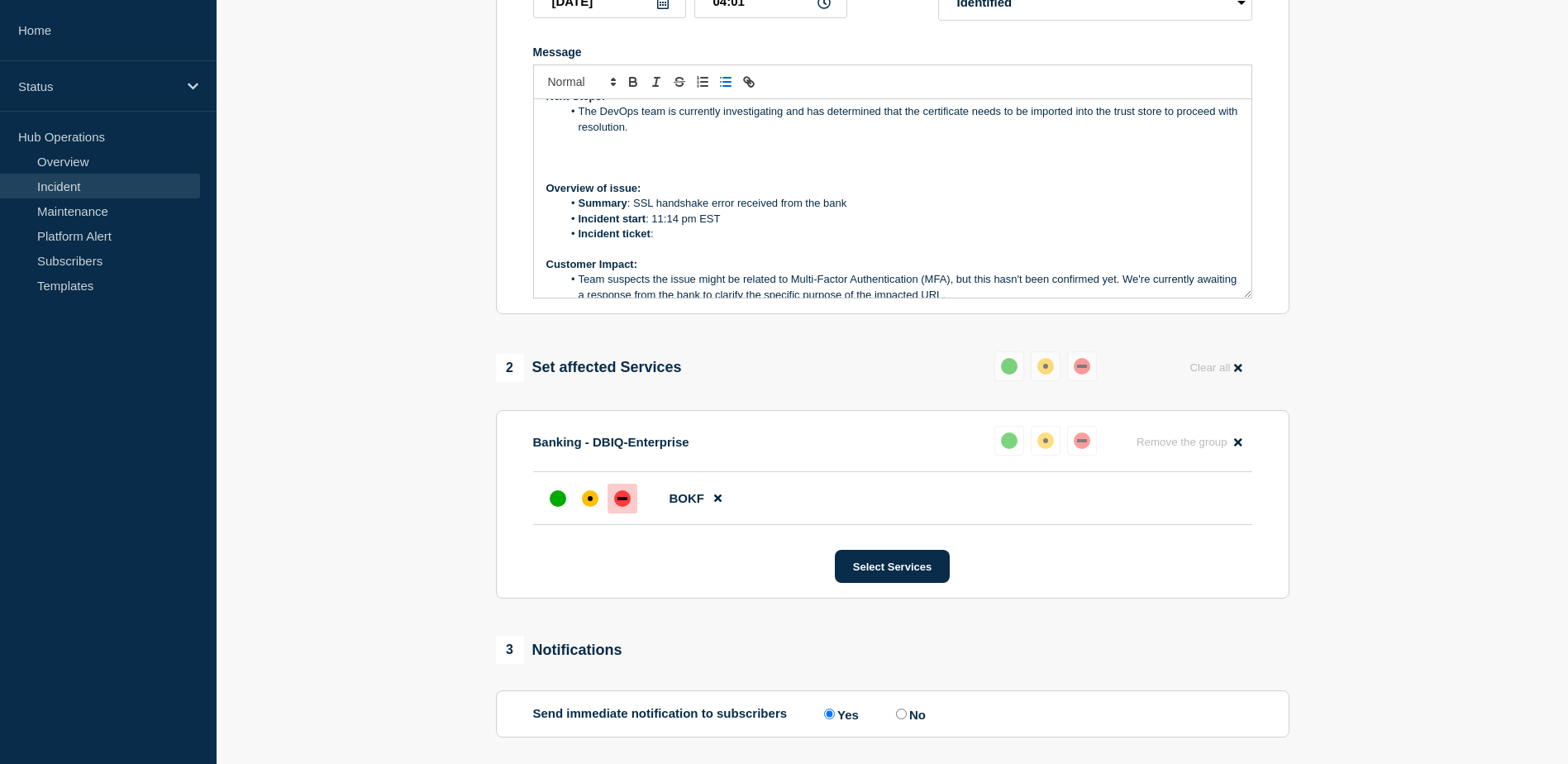
scroll to position [83, 0]
click at [675, 240] on li "Incident ticket :" at bounding box center [900, 232] width 677 height 15
click at [579, 240] on span "Message" at bounding box center [579, 232] width 0 height 15
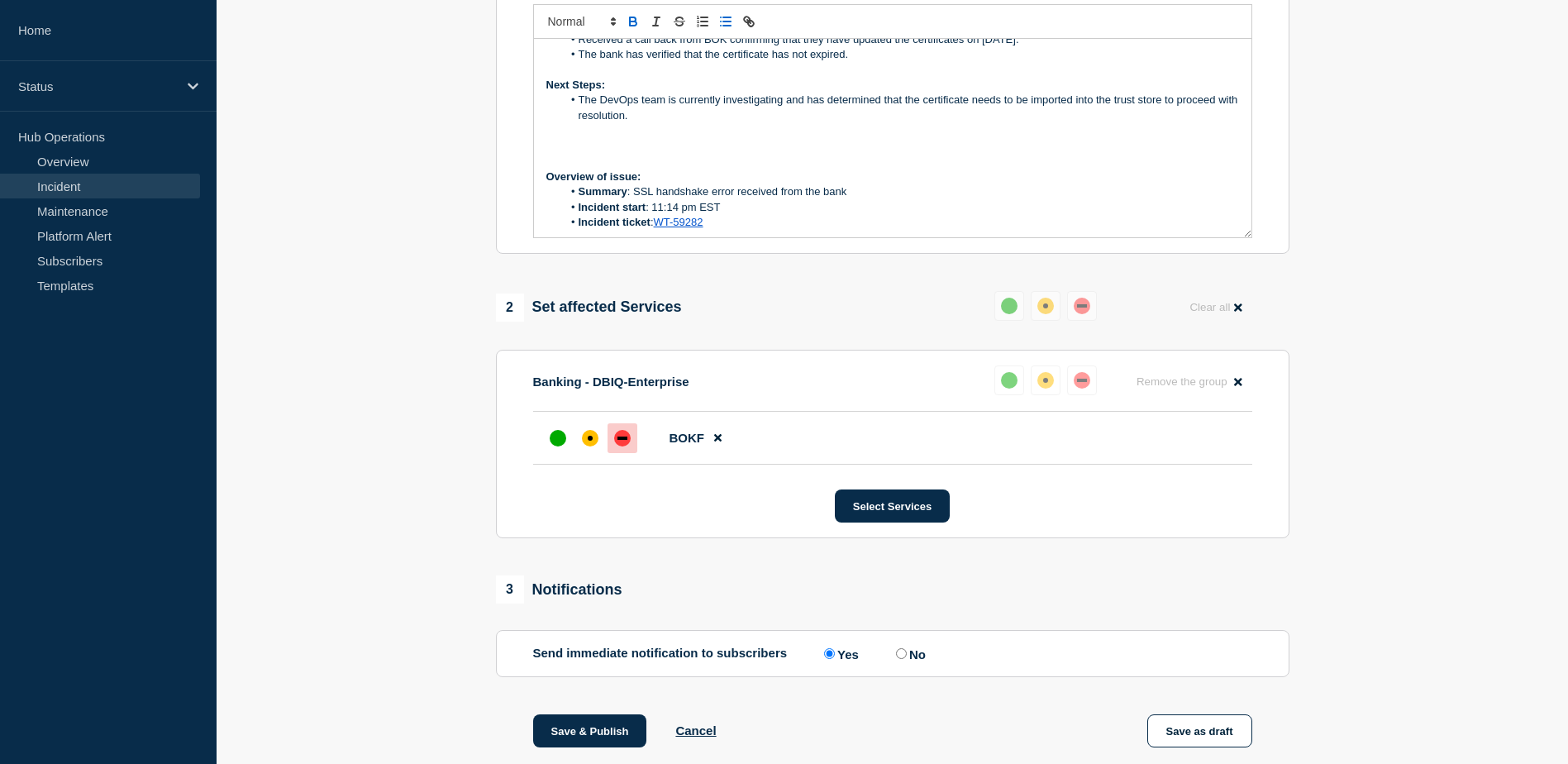
scroll to position [0, 0]
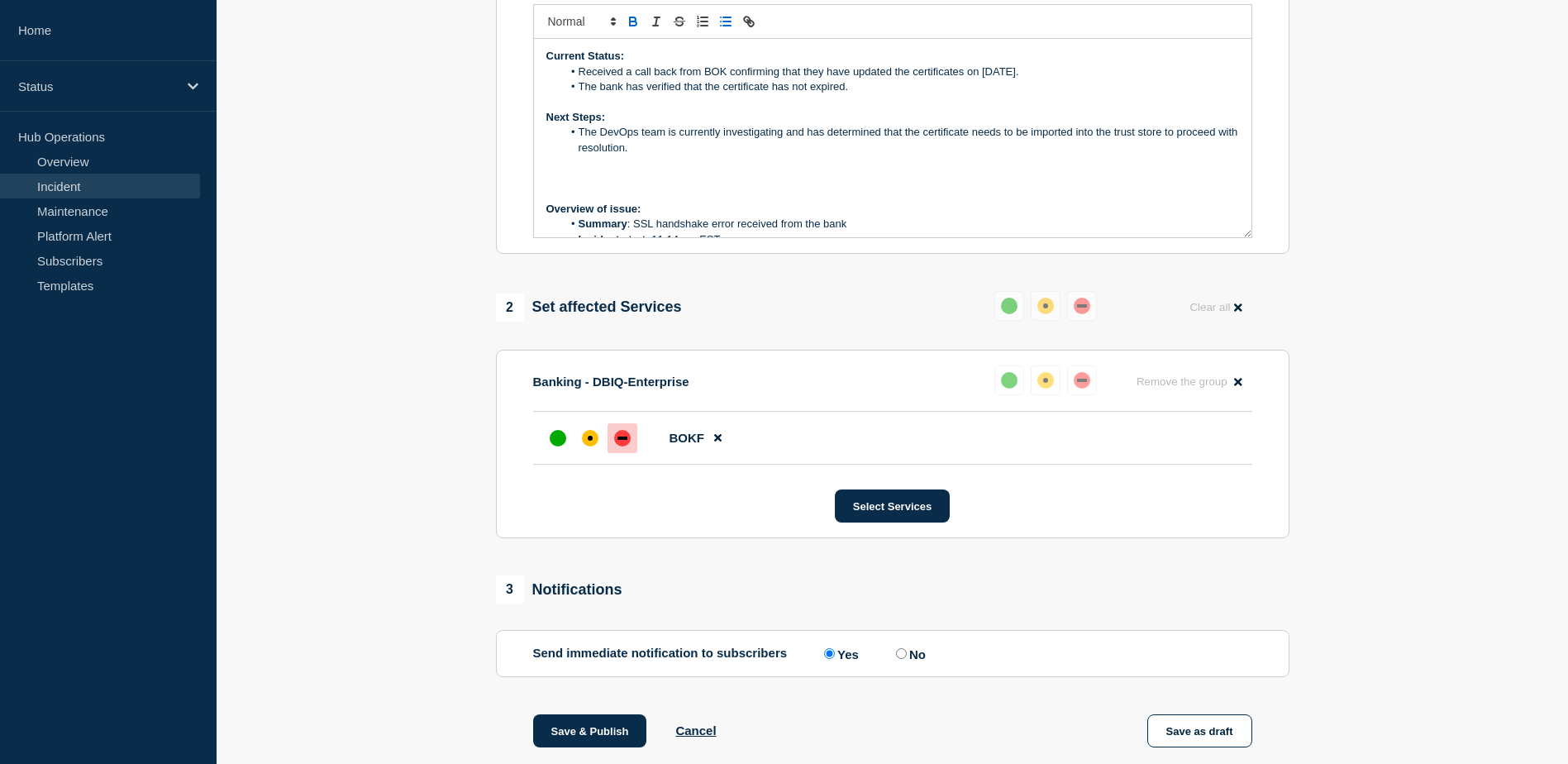
click at [989, 79] on li "Received a call back from BOK confirming that they have updated the certificate…" at bounding box center [900, 72] width 677 height 15
click at [1022, 79] on li "Received a call back from BOK confirming that they have updated the certificate…" at bounding box center [900, 72] width 677 height 15
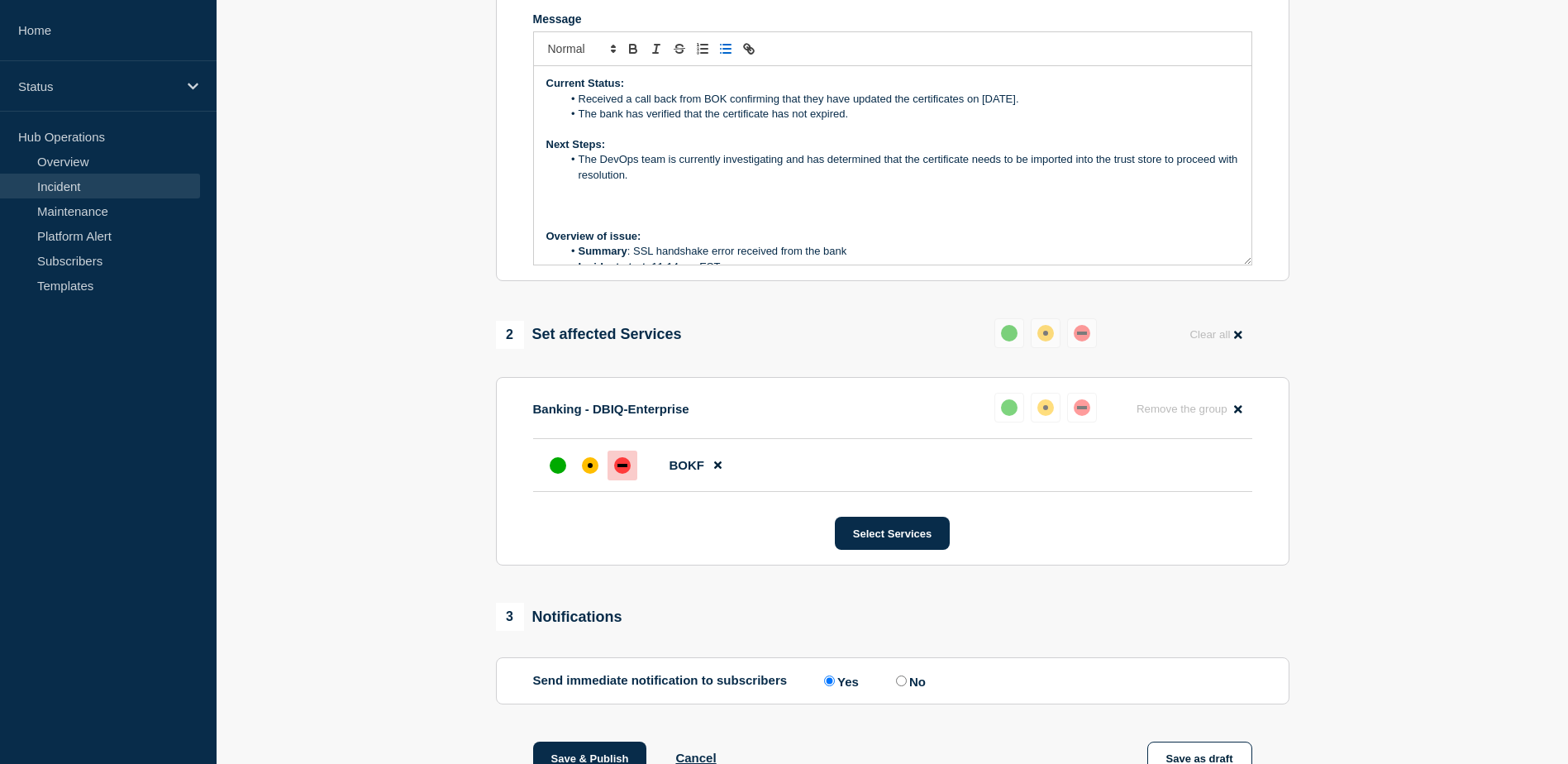
scroll to position [404, 0]
click at [857, 122] on li "The bank has verified that the certificate has not expired." at bounding box center [900, 115] width 677 height 15
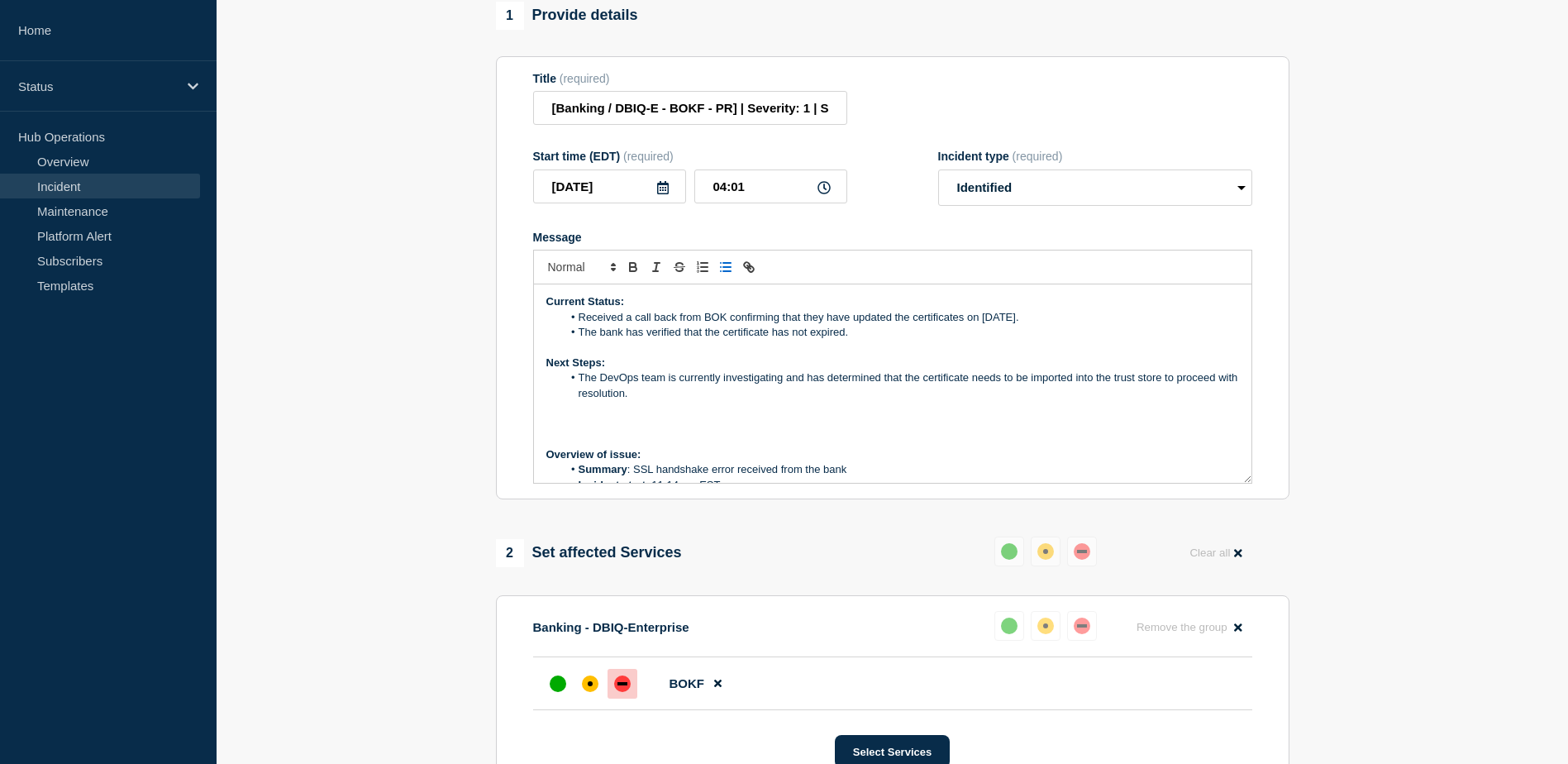
scroll to position [186, 0]
click at [1007, 195] on select "Select option Investigating Identified Monitoring Resolved" at bounding box center [1095, 188] width 314 height 36
select select "investigating"
click at [938, 182] on select "Select option Investigating Identified Monitoring Resolved" at bounding box center [1095, 188] width 314 height 36
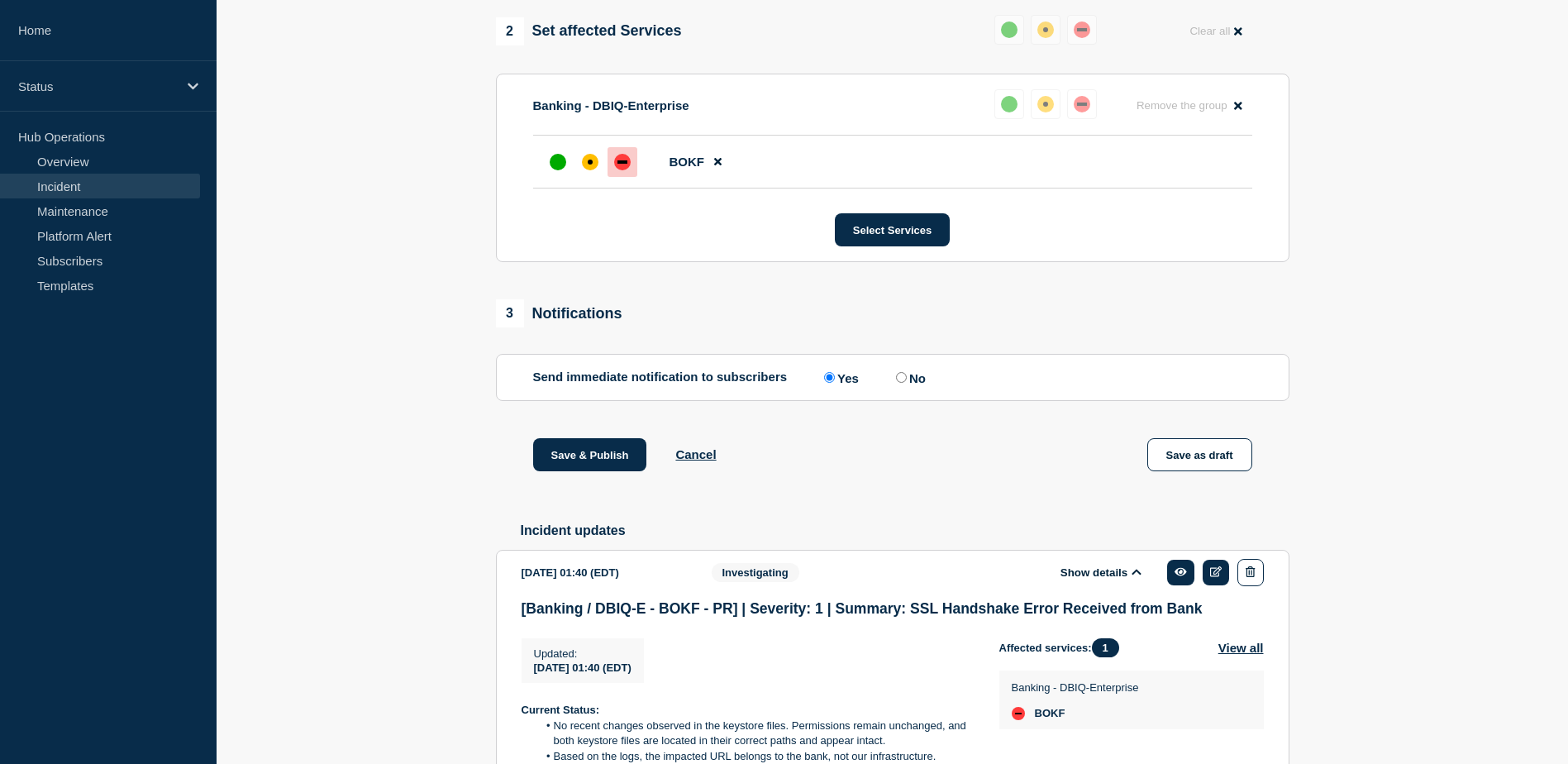
scroll to position [713, 0]
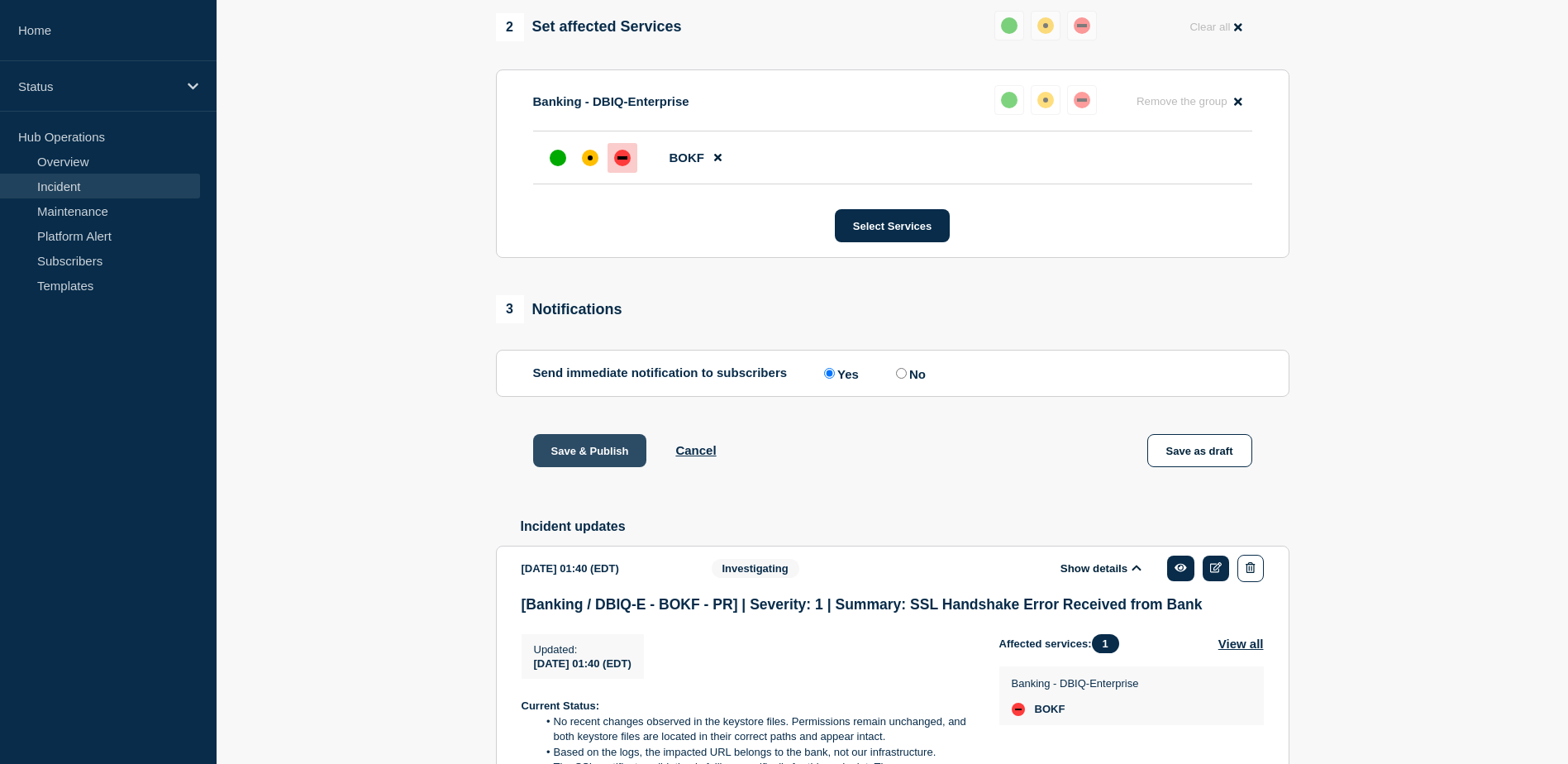
click at [564, 459] on button "Save & Publish" at bounding box center [589, 450] width 114 height 33
